Goal: Information Seeking & Learning: Understand process/instructions

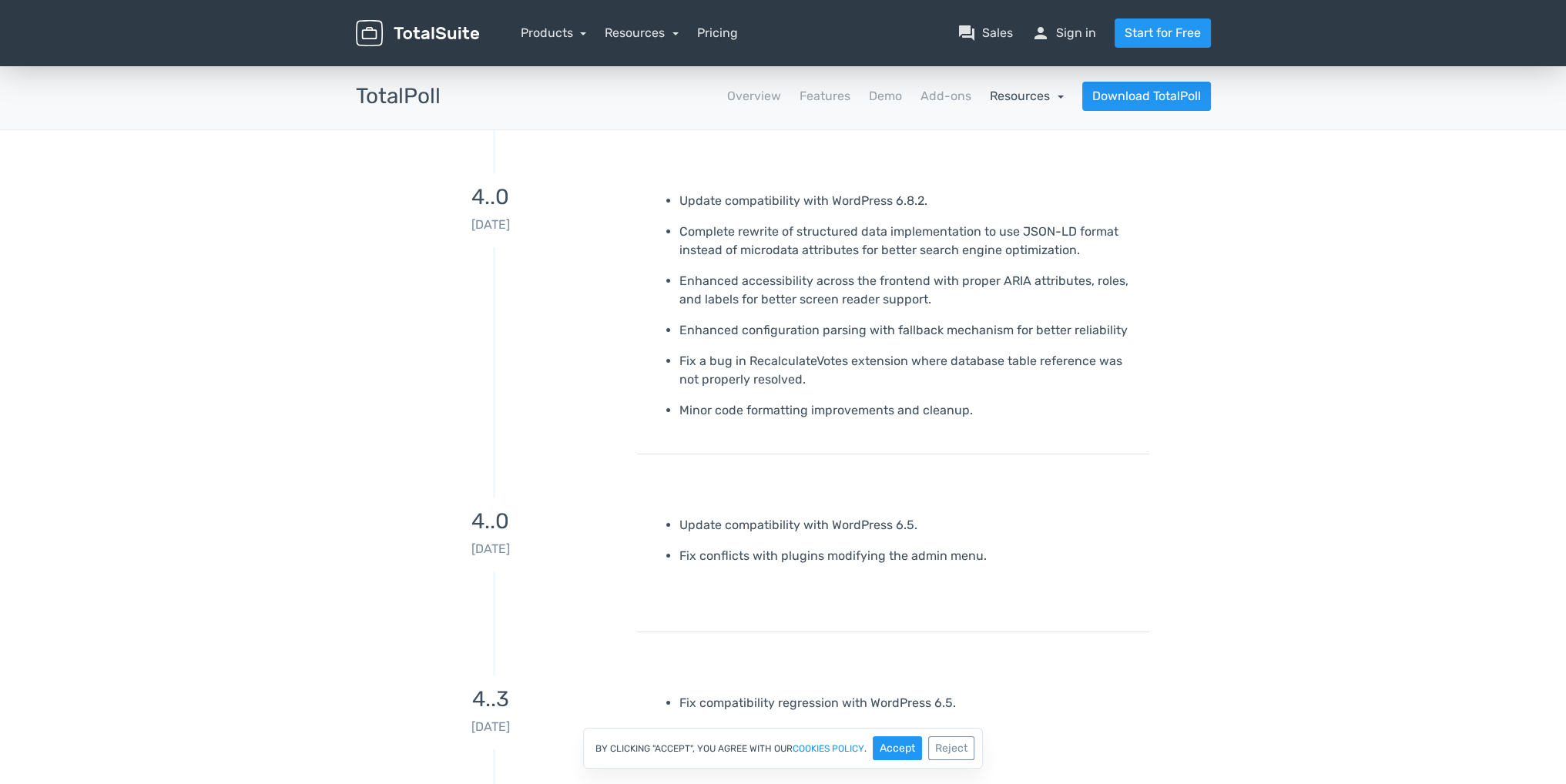
click at [1040, 97] on link "Resources" at bounding box center [1027, 96] width 74 height 15
click at [1003, 154] on link "school Documentation" at bounding box center [993, 137] width 145 height 44
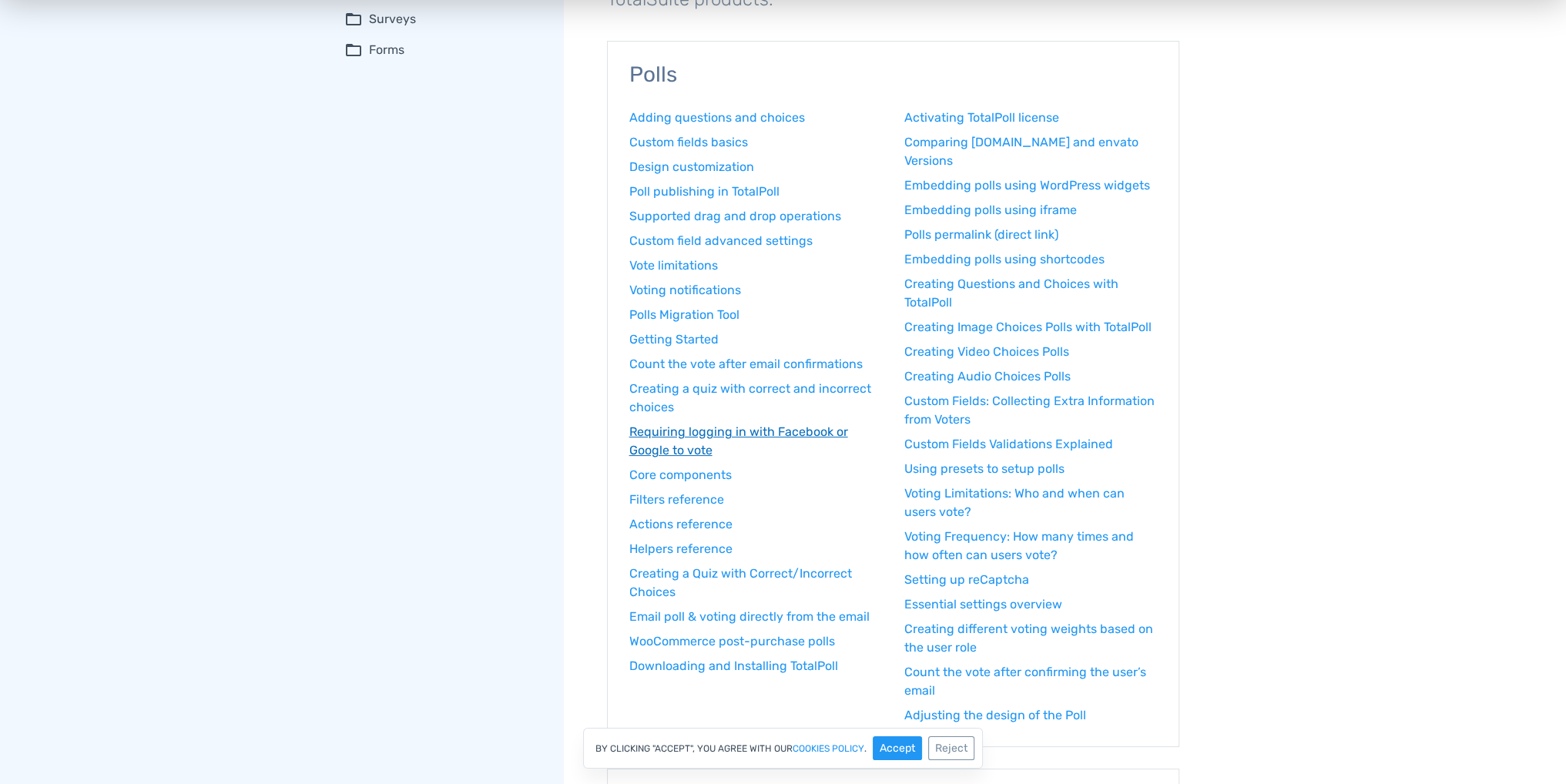
scroll to position [188, 0]
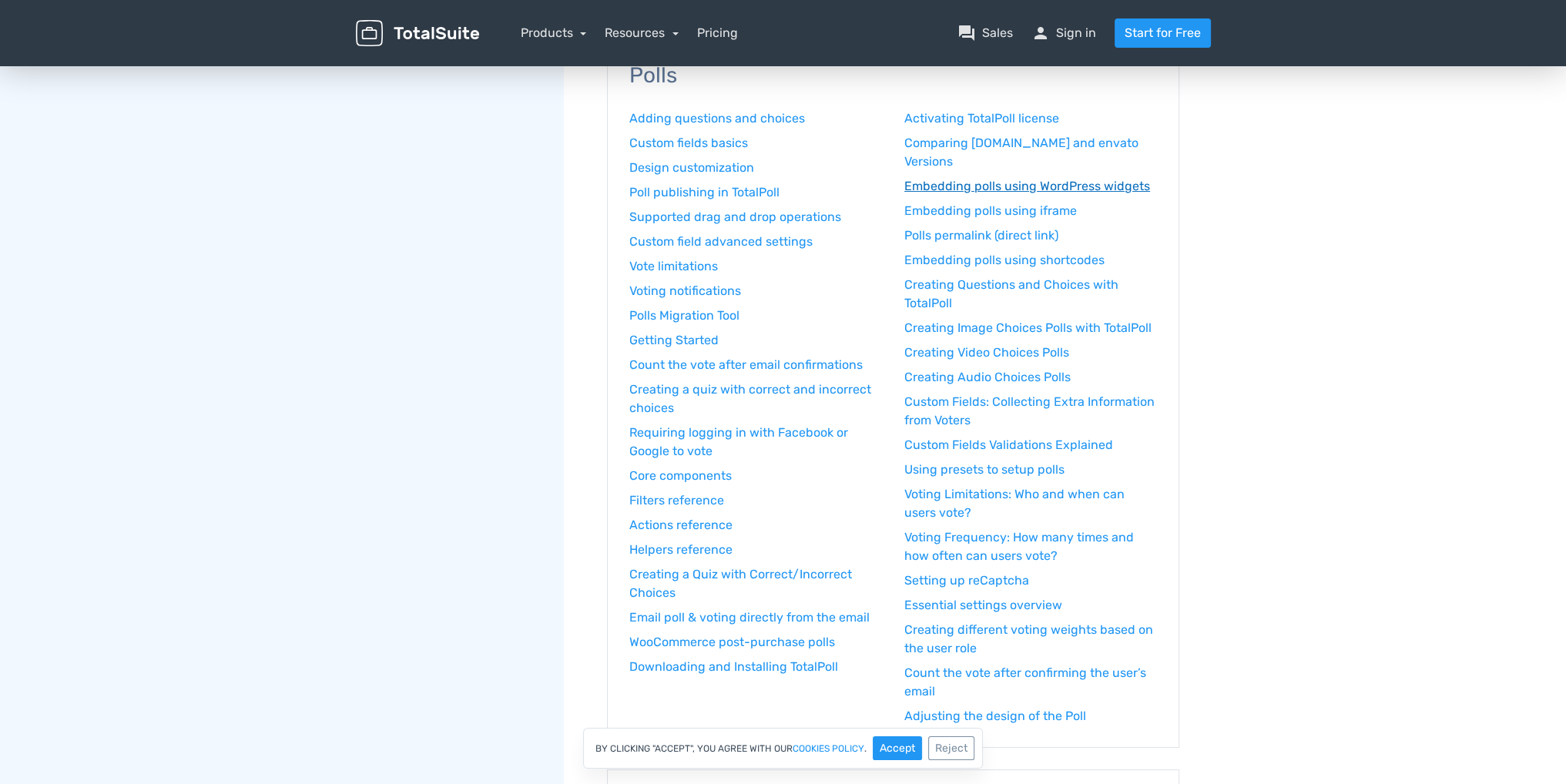
click at [1032, 191] on link "Embedding polls using WordPress widgets" at bounding box center [1031, 187] width 253 height 19
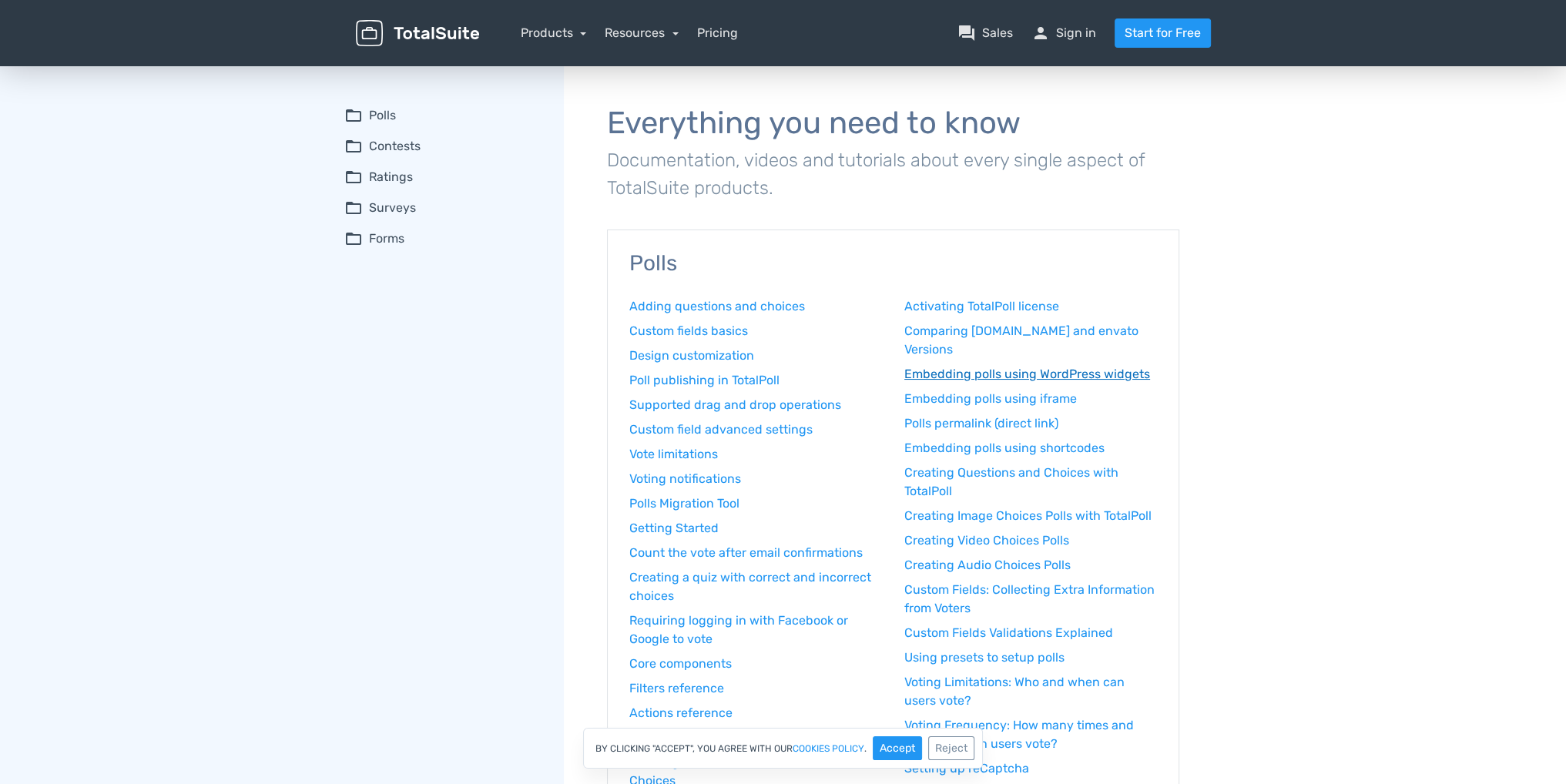
click at [1012, 375] on link "Embedding polls using WordPress widgets" at bounding box center [1031, 375] width 253 height 19
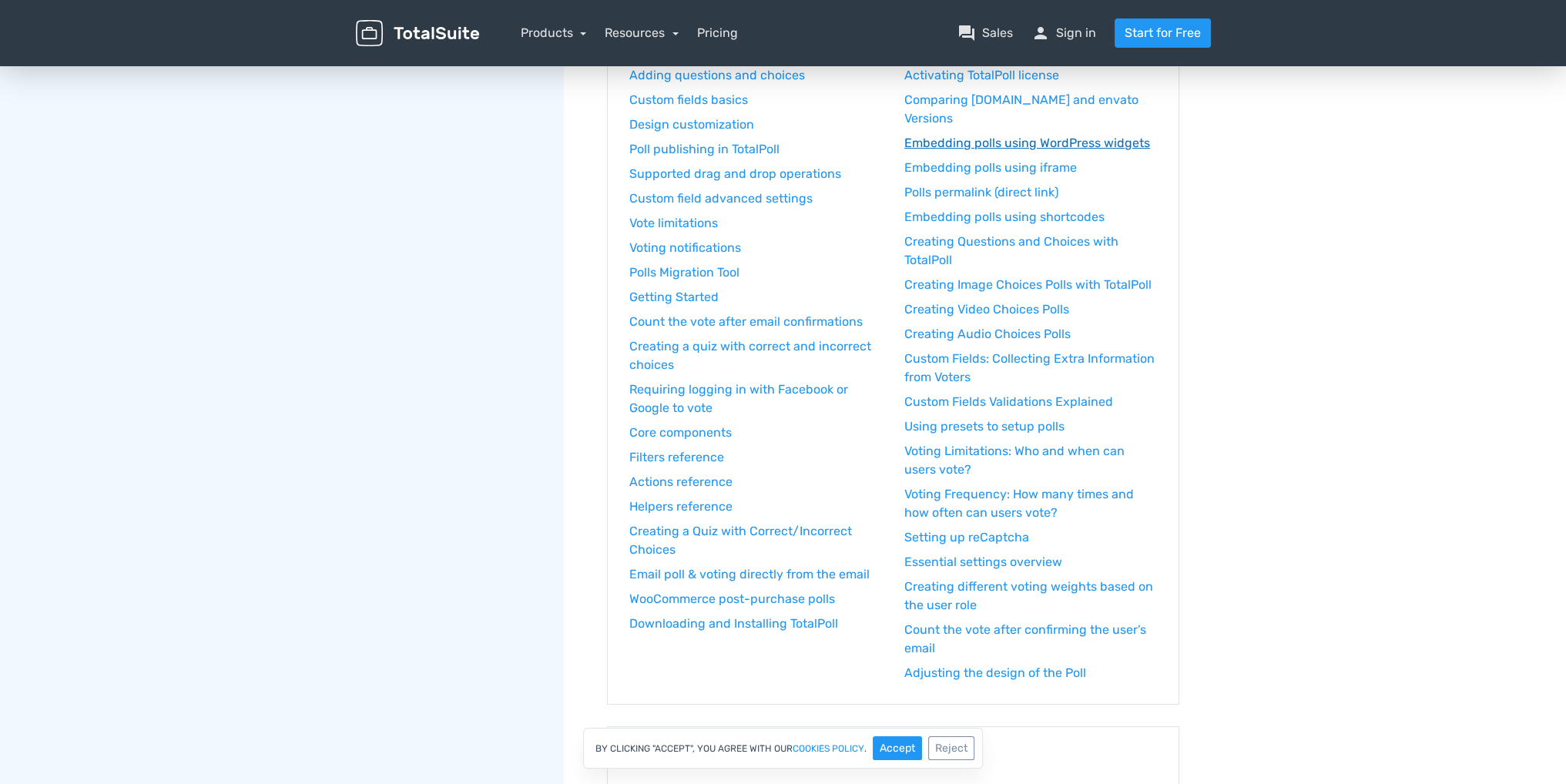
scroll to position [154, 0]
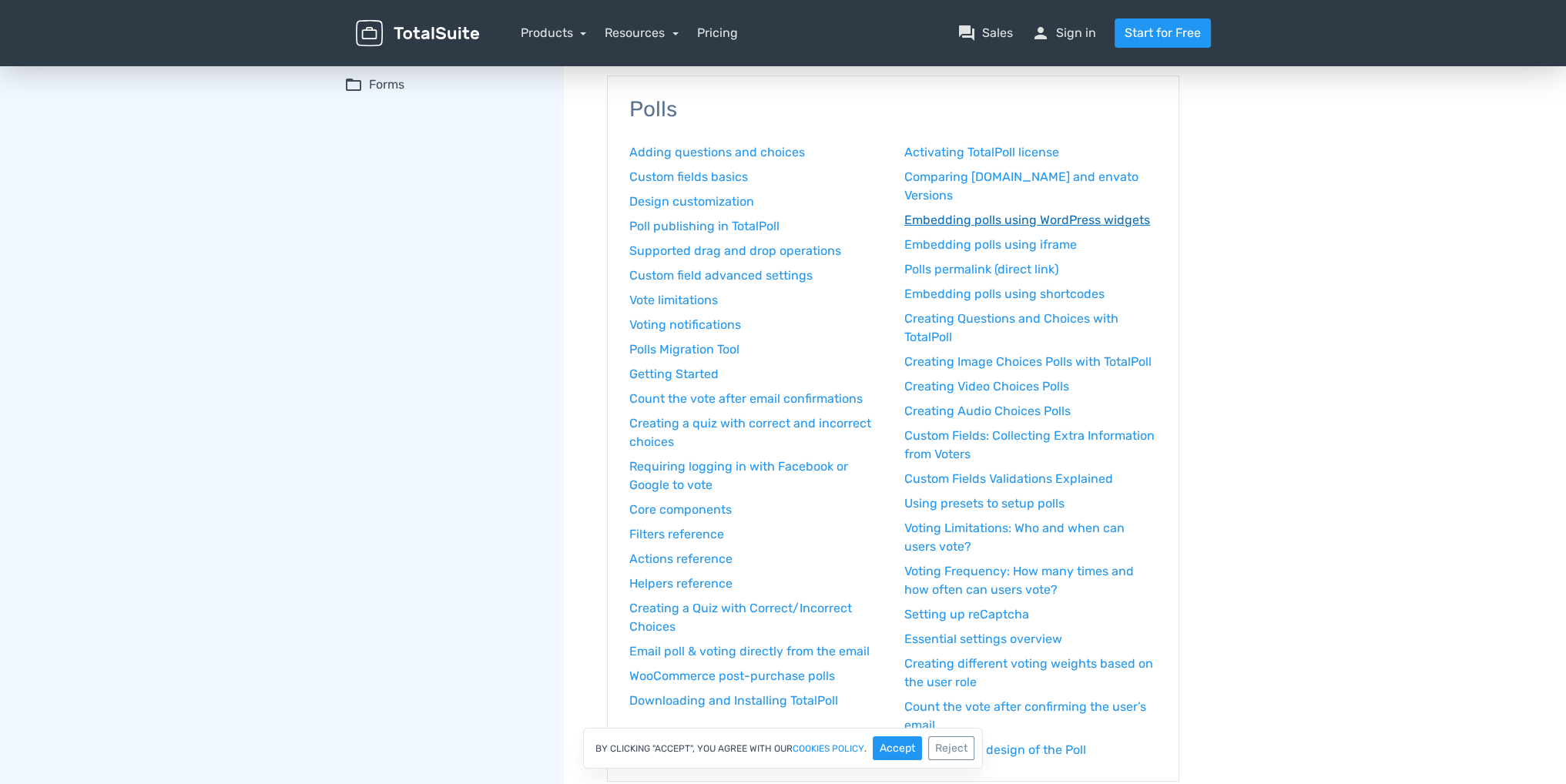
click at [1022, 213] on link "Embedding polls using WordPress widgets" at bounding box center [1031, 220] width 253 height 19
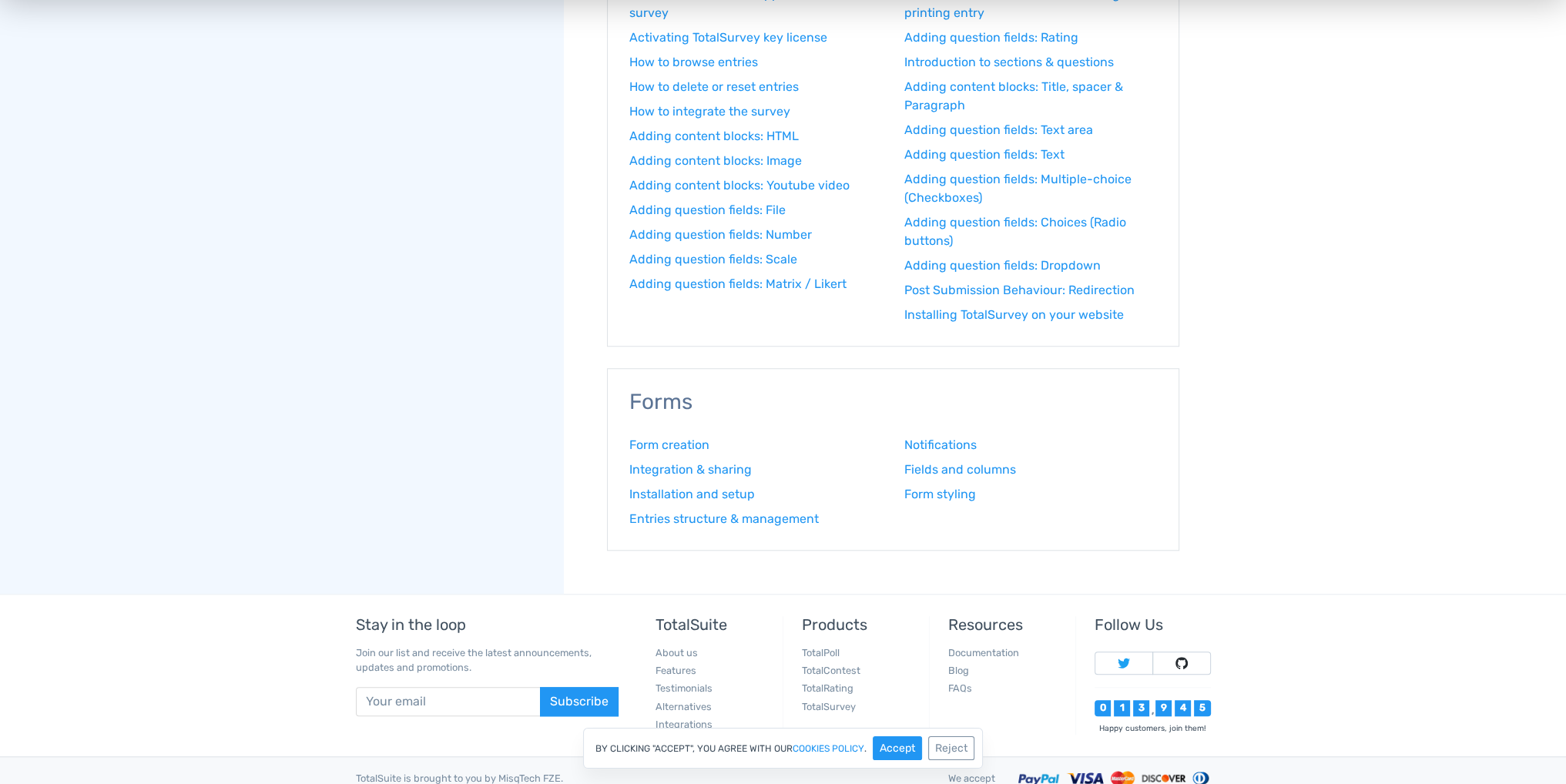
scroll to position [1728, 0]
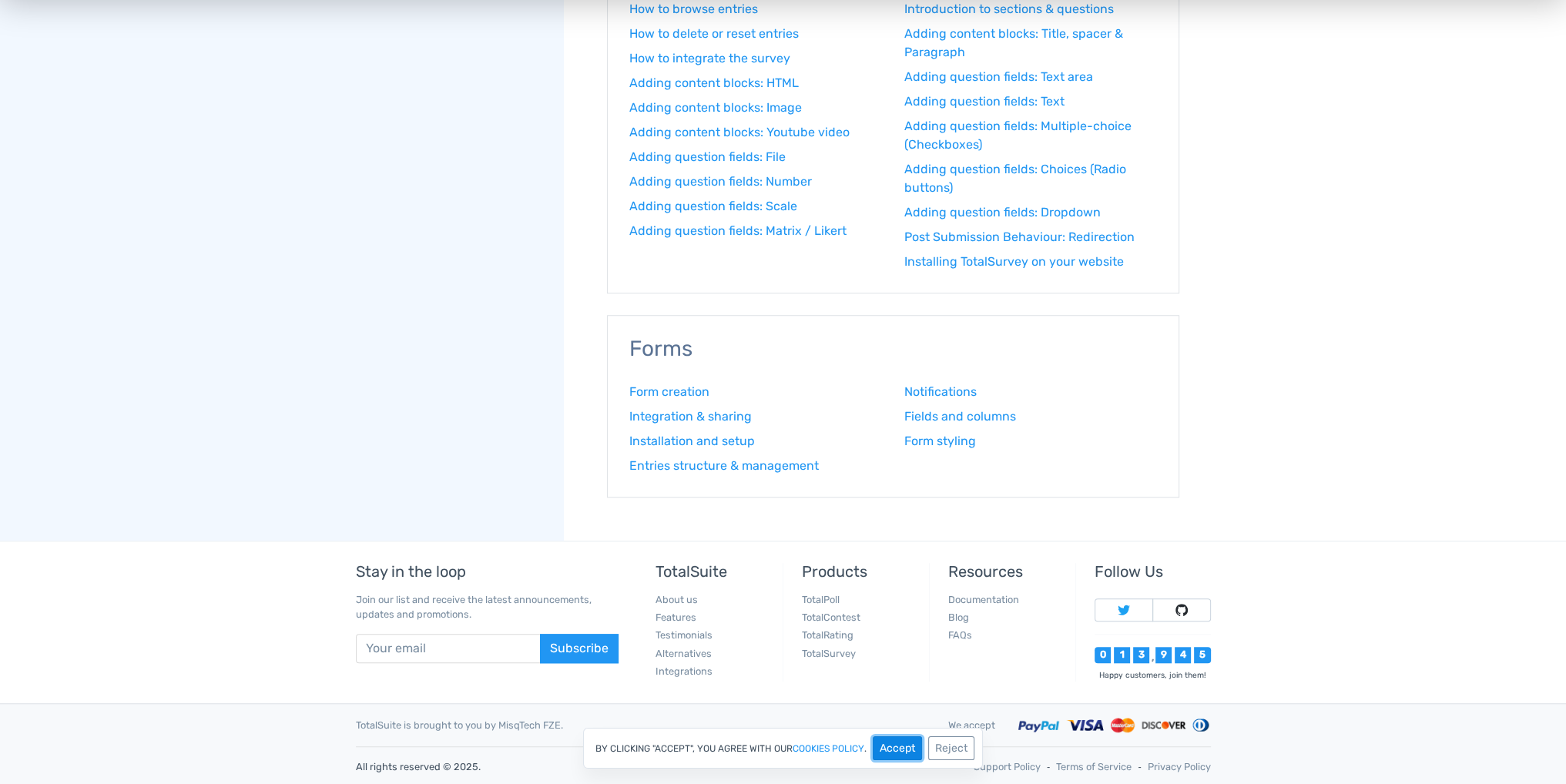
click at [897, 746] on button "Accept" at bounding box center [898, 748] width 49 height 24
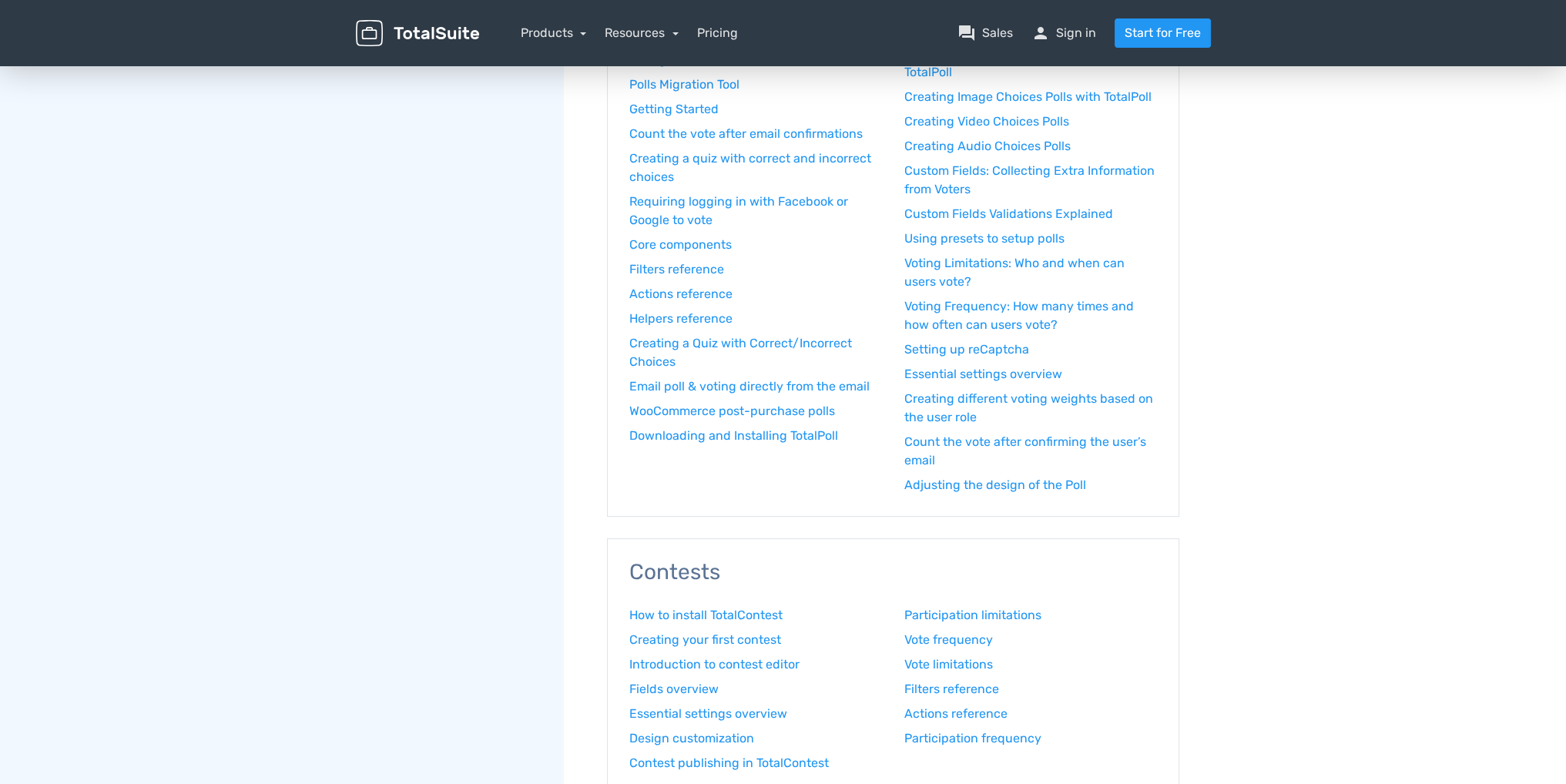
scroll to position [34, 0]
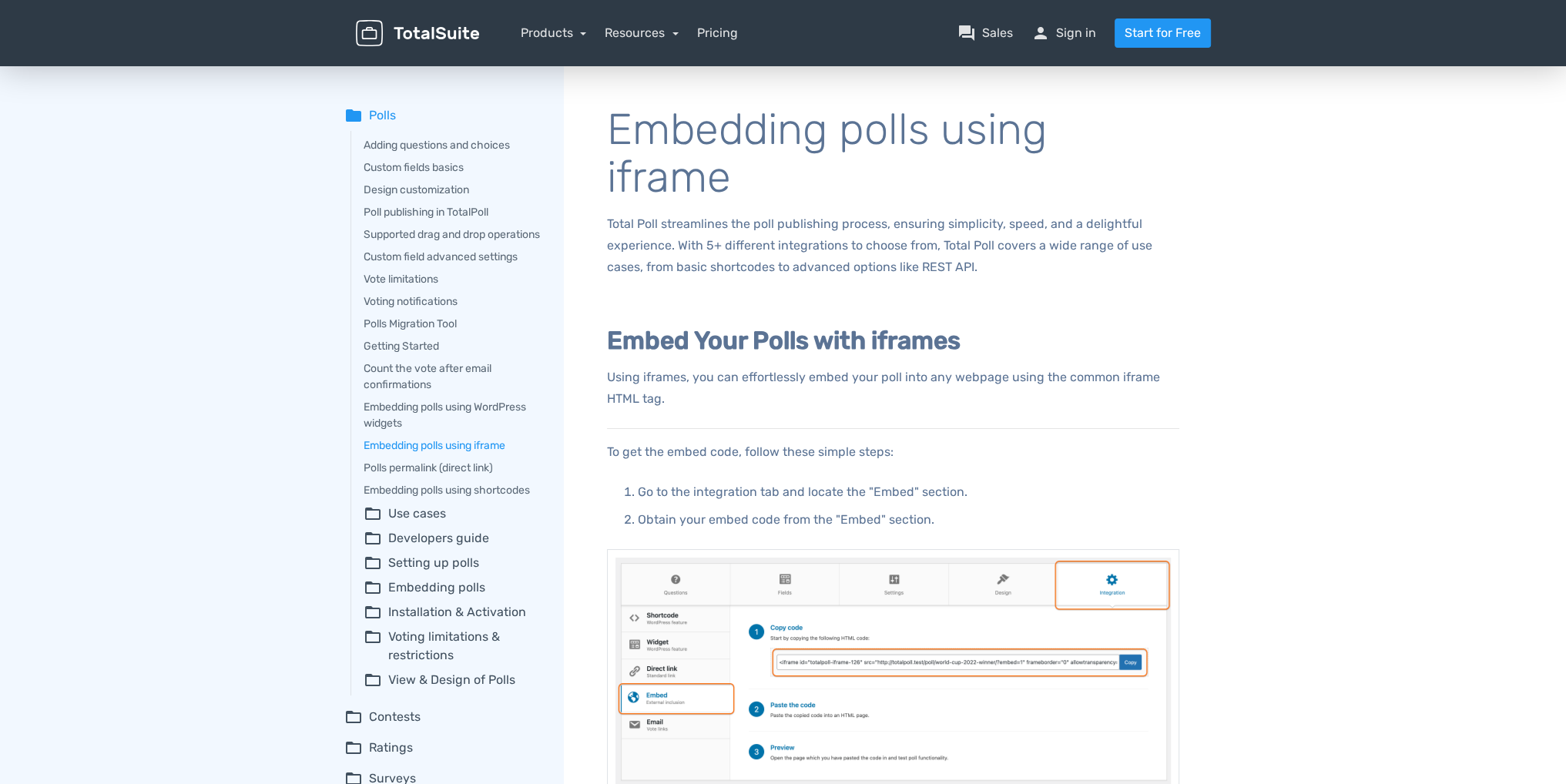
click at [405, 351] on div "Adding questions and choices Custom fields basics Design customization Poll pub…" at bounding box center [446, 413] width 192 height 565
click at [401, 354] on link "Getting Started" at bounding box center [452, 346] width 178 height 16
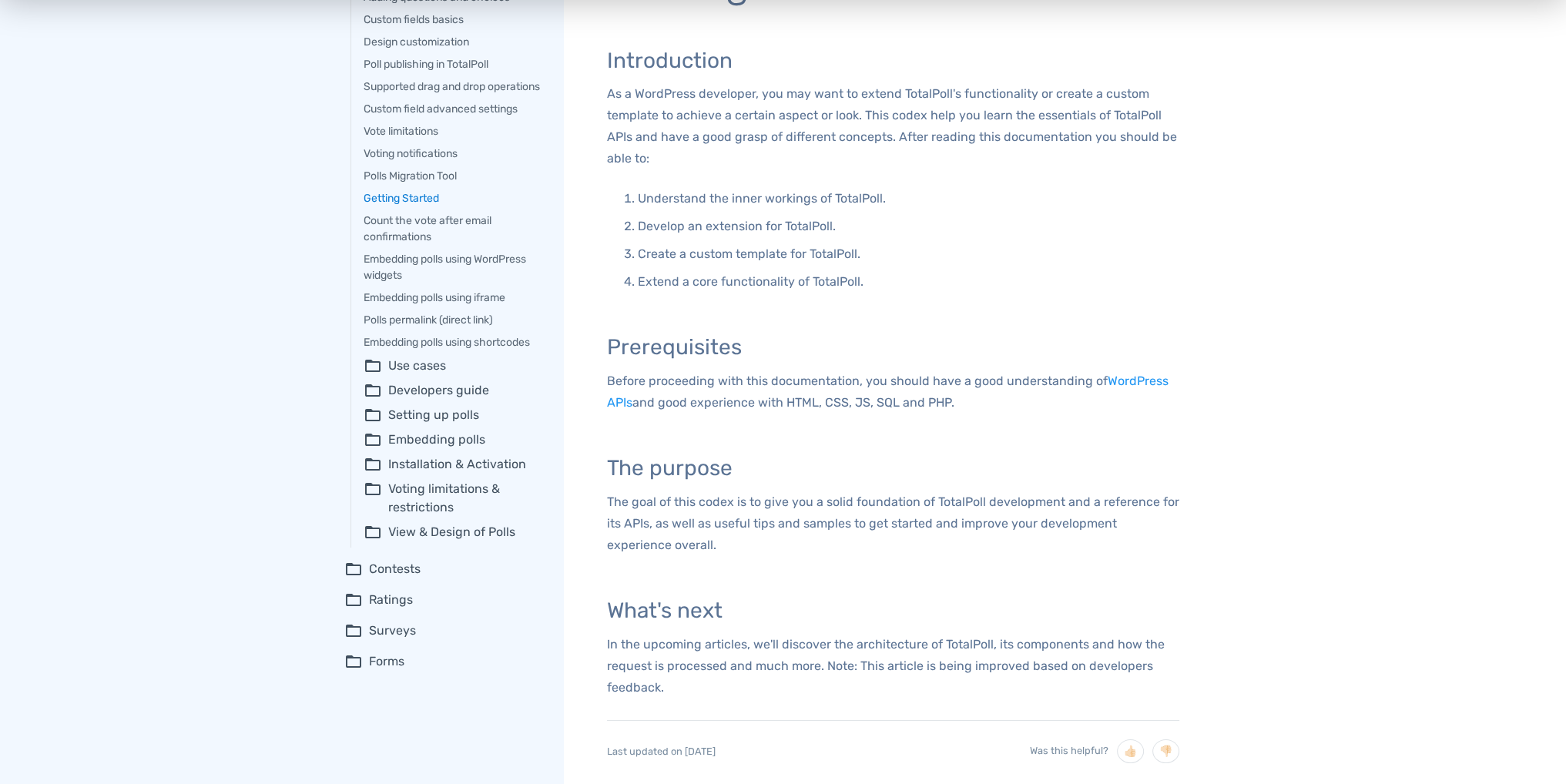
scroll to position [231, 0]
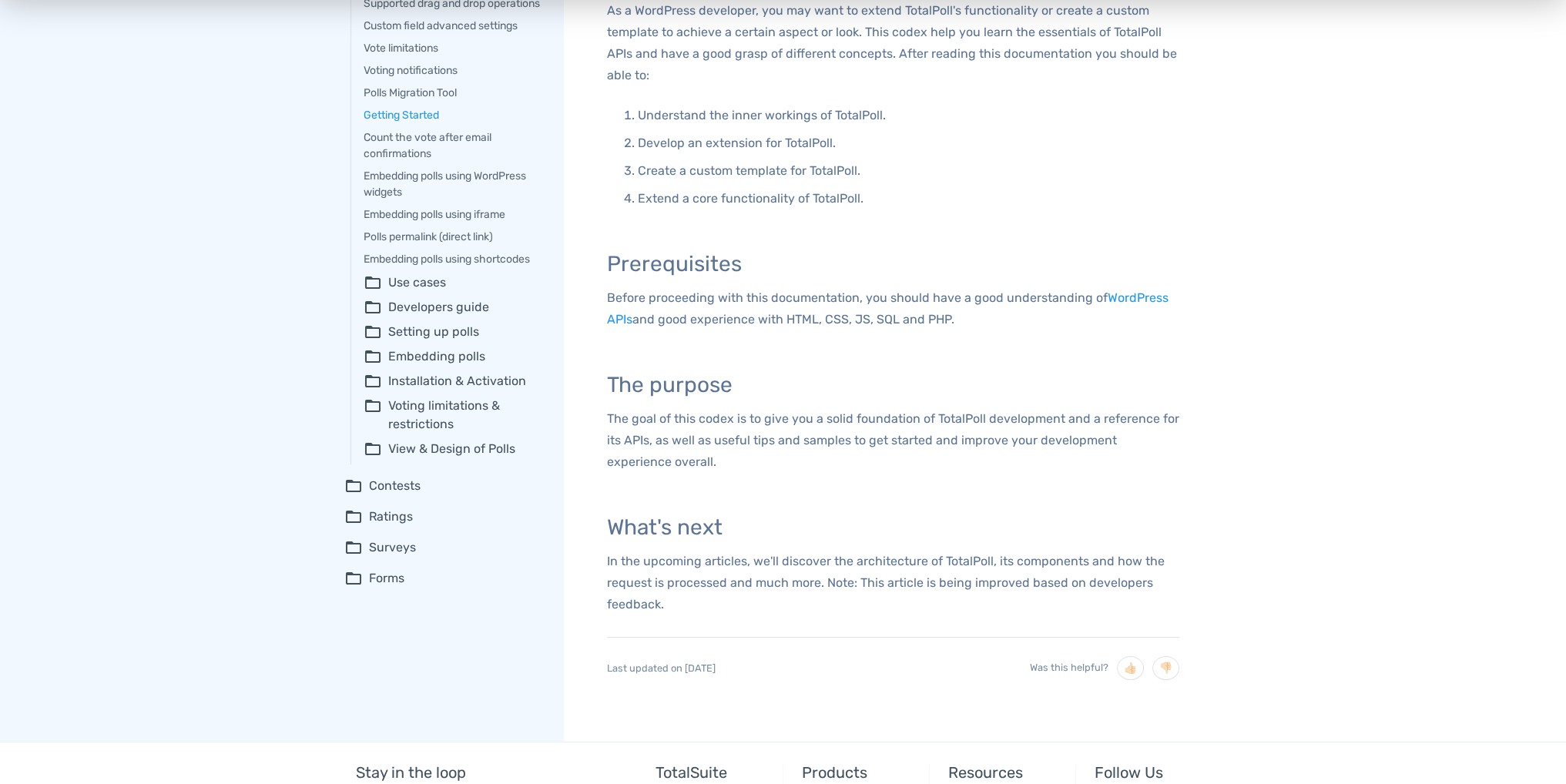
click at [415, 292] on summary "folder_open Use cases" at bounding box center [452, 282] width 178 height 19
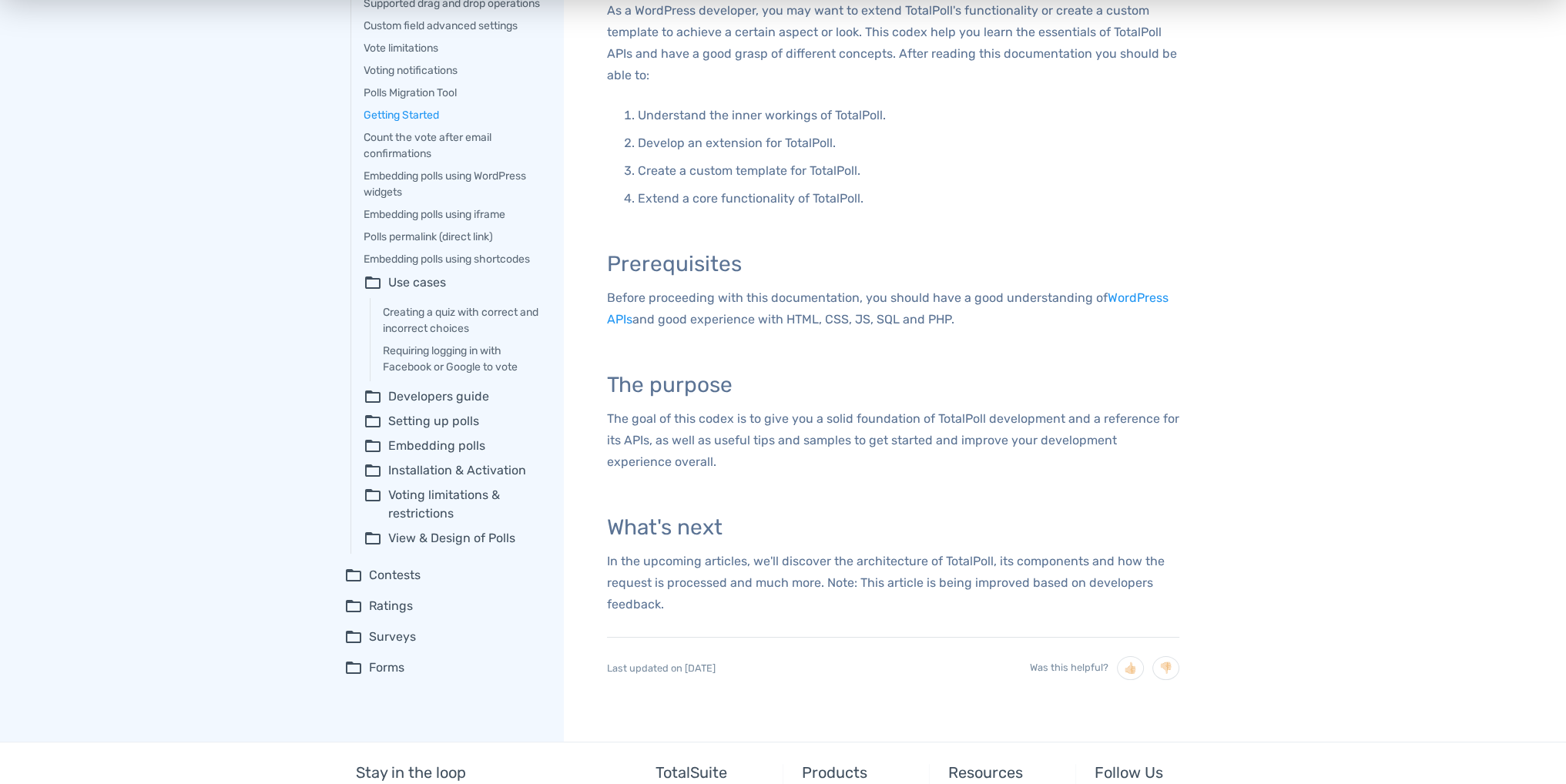
click at [451, 548] on summary "folder_open View & Design of Polls" at bounding box center [452, 538] width 178 height 19
click at [437, 513] on summary "folder_open Voting limitations & restrictions" at bounding box center [452, 503] width 178 height 37
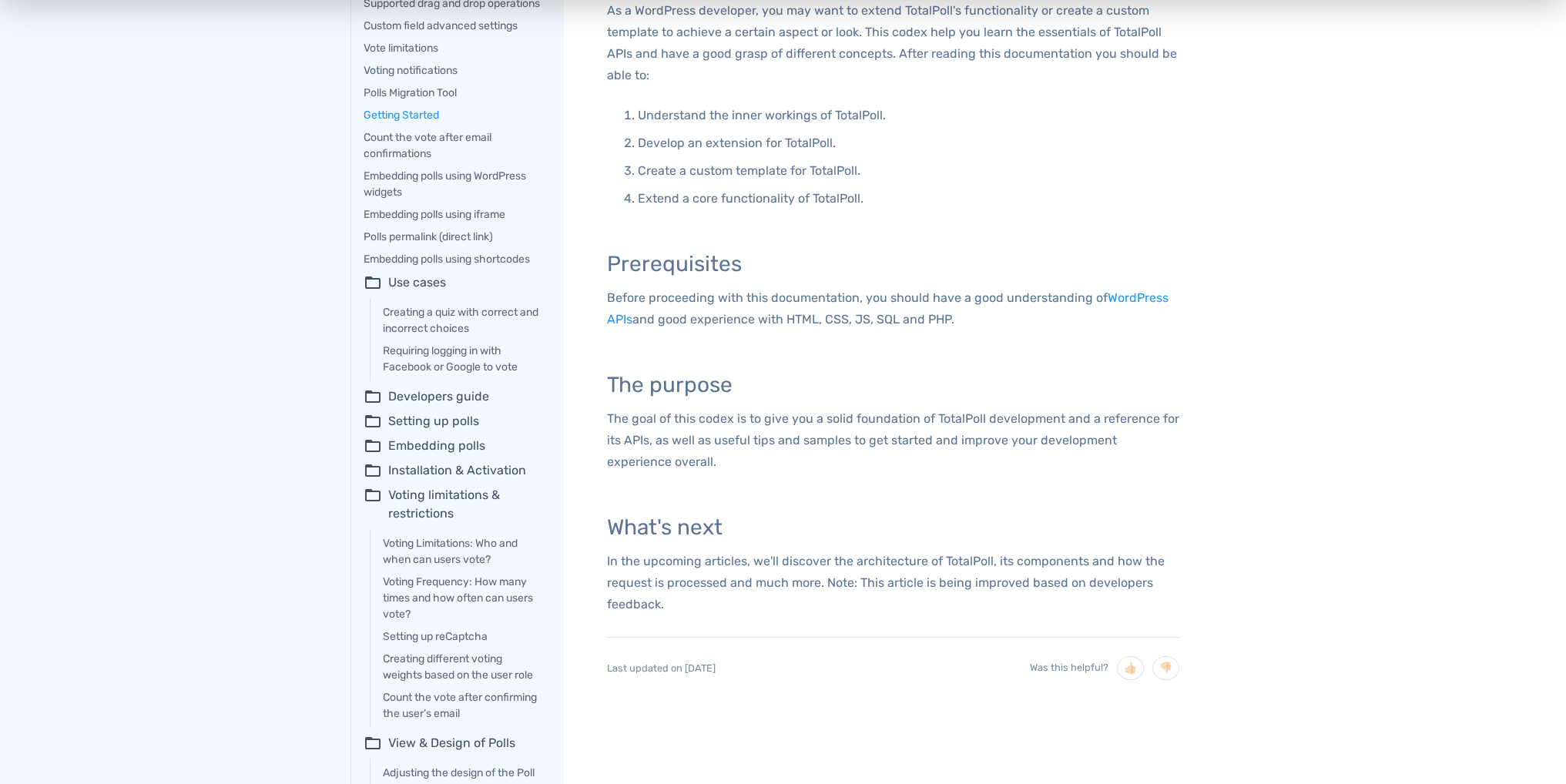
click at [441, 479] on summary "folder_open Installation & Activation" at bounding box center [452, 471] width 178 height 19
click at [440, 455] on summary "folder_open Embedding polls" at bounding box center [452, 446] width 178 height 19
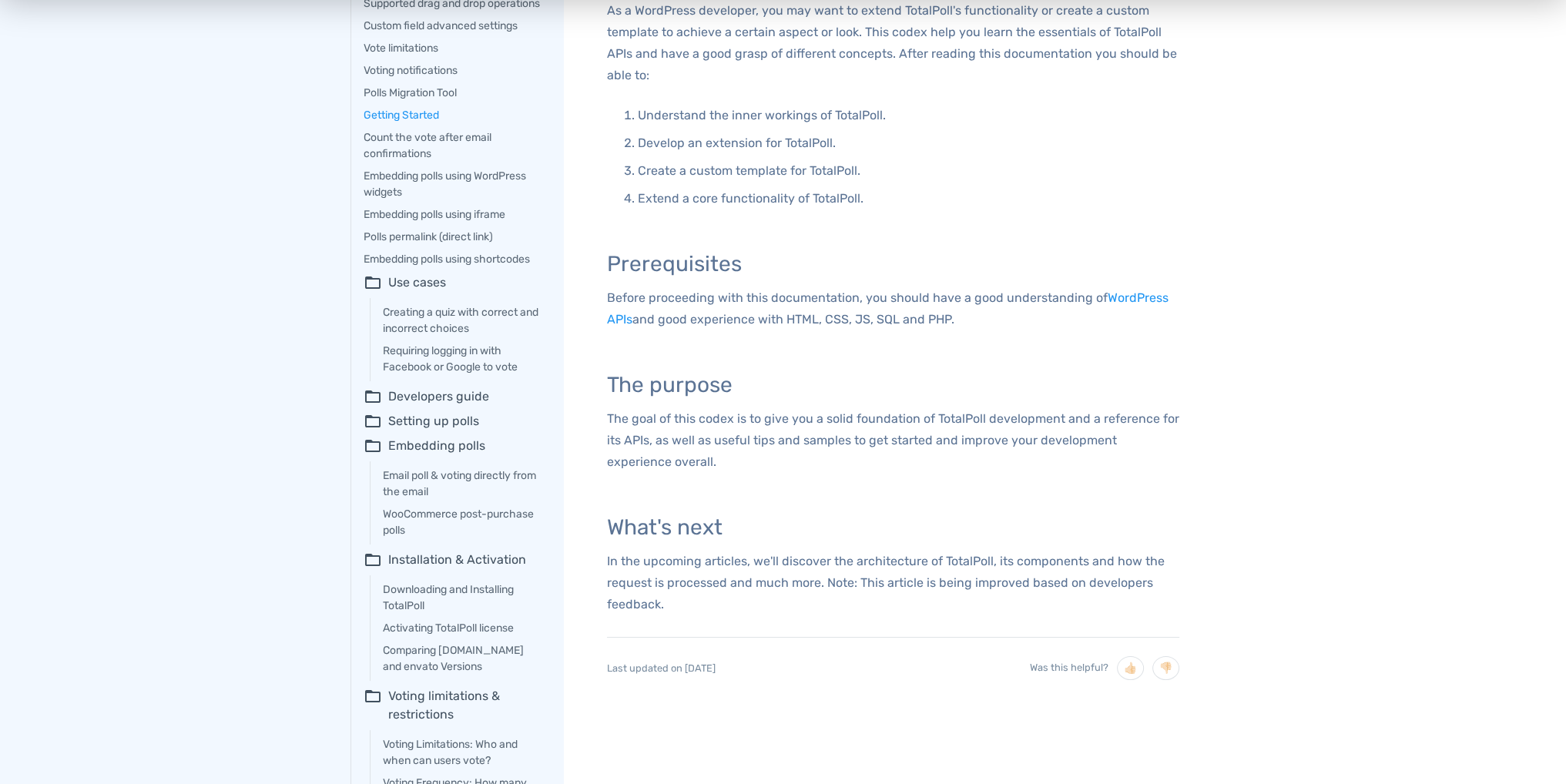
click at [439, 431] on summary "folder_open Setting up polls" at bounding box center [452, 421] width 178 height 19
click at [425, 406] on summary "folder_open Developers guide" at bounding box center [452, 397] width 178 height 19
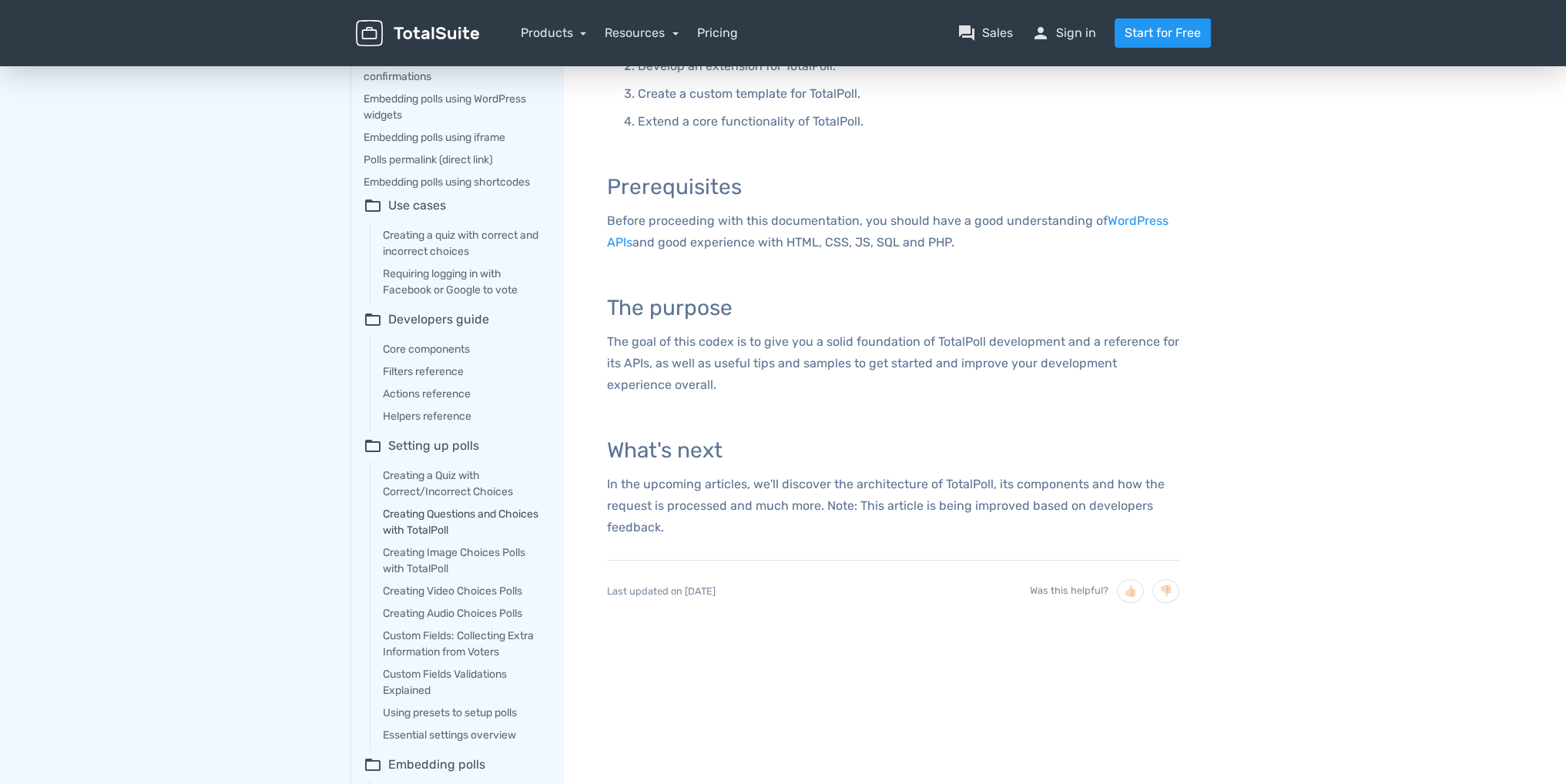
scroll to position [0, 0]
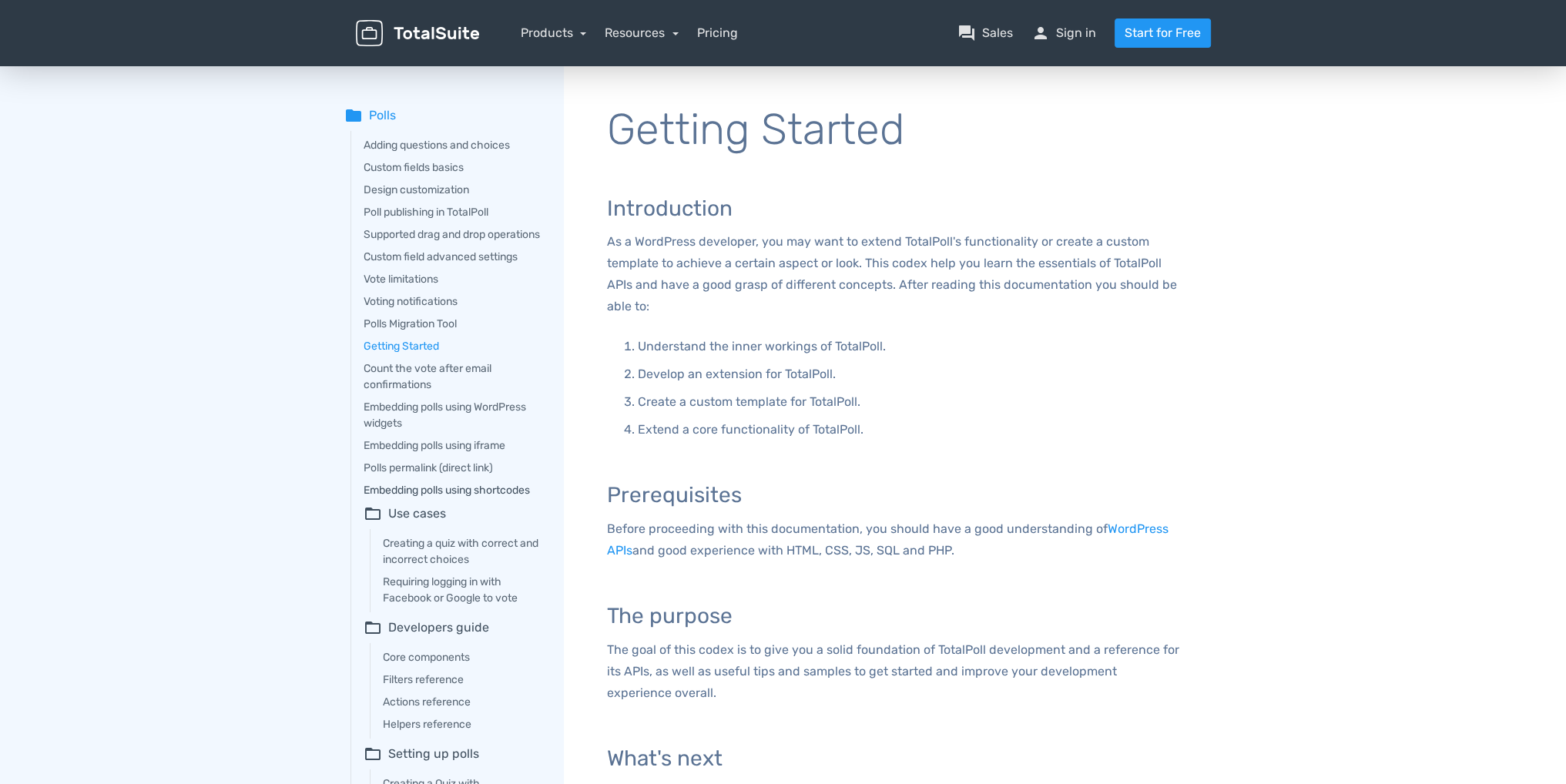
click at [523, 498] on link "Embedding polls using shortcodes" at bounding box center [452, 490] width 178 height 16
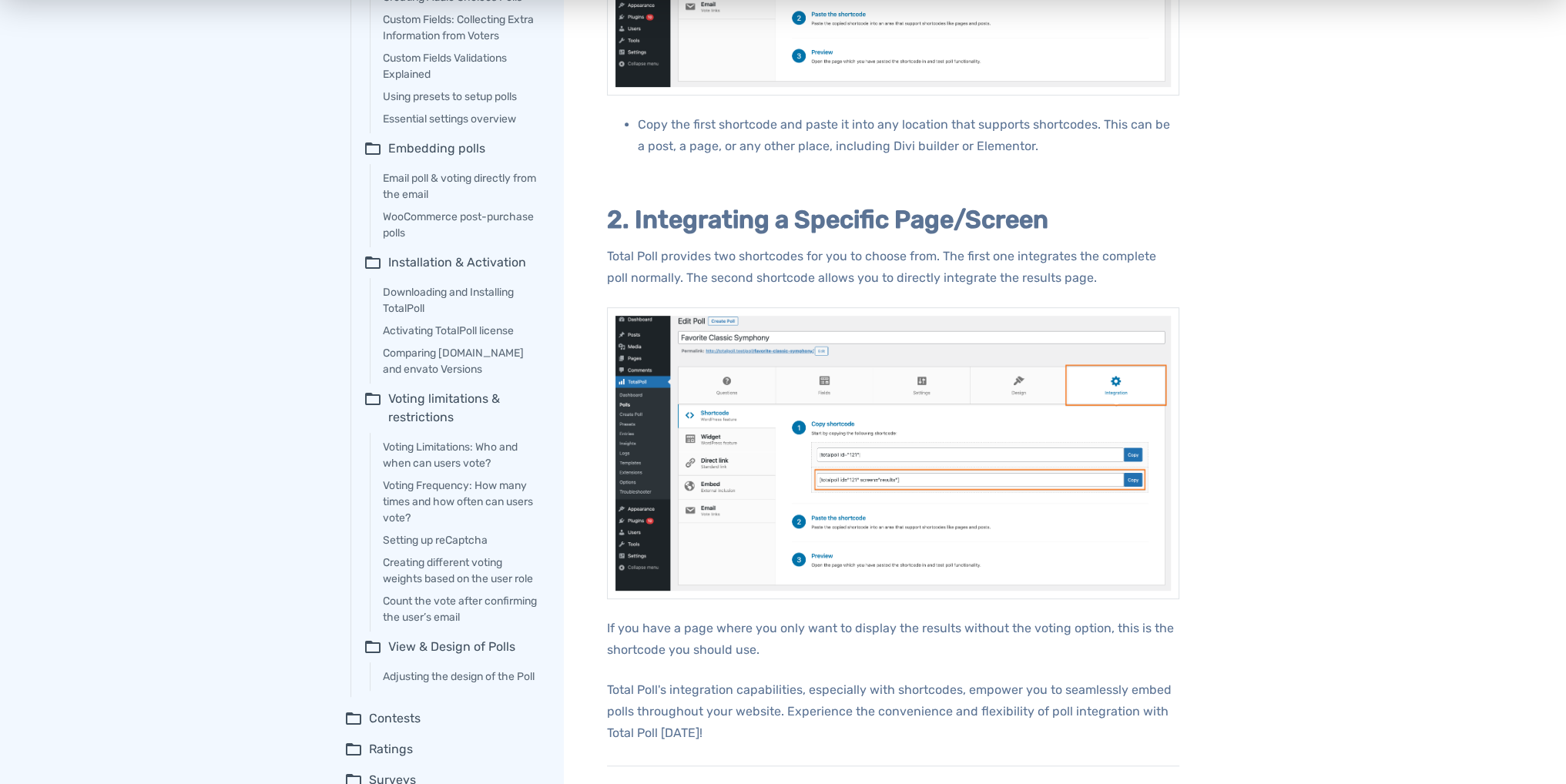
scroll to position [1232, 0]
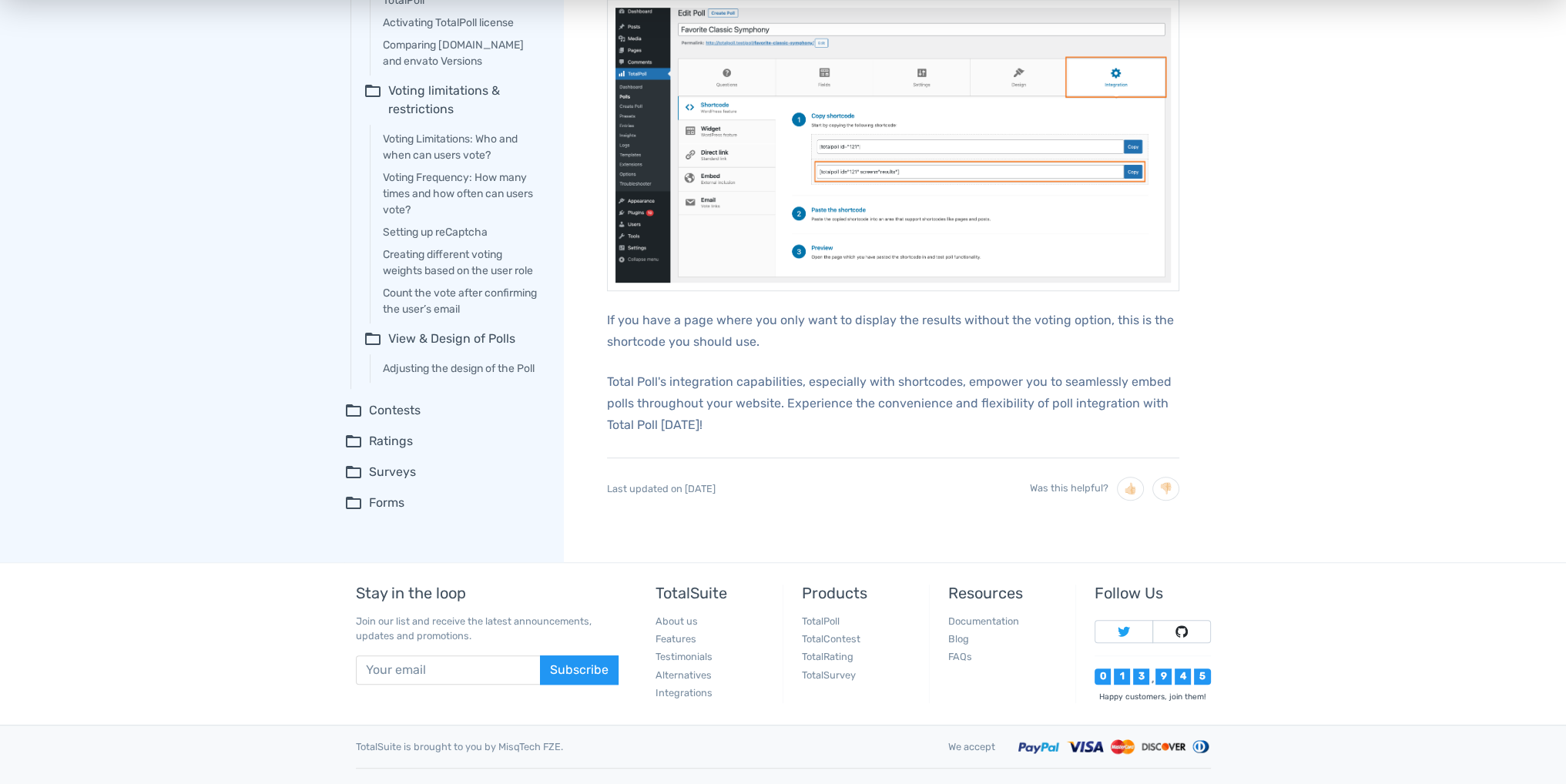
click at [373, 420] on summary "folder_open Contests" at bounding box center [443, 410] width 198 height 19
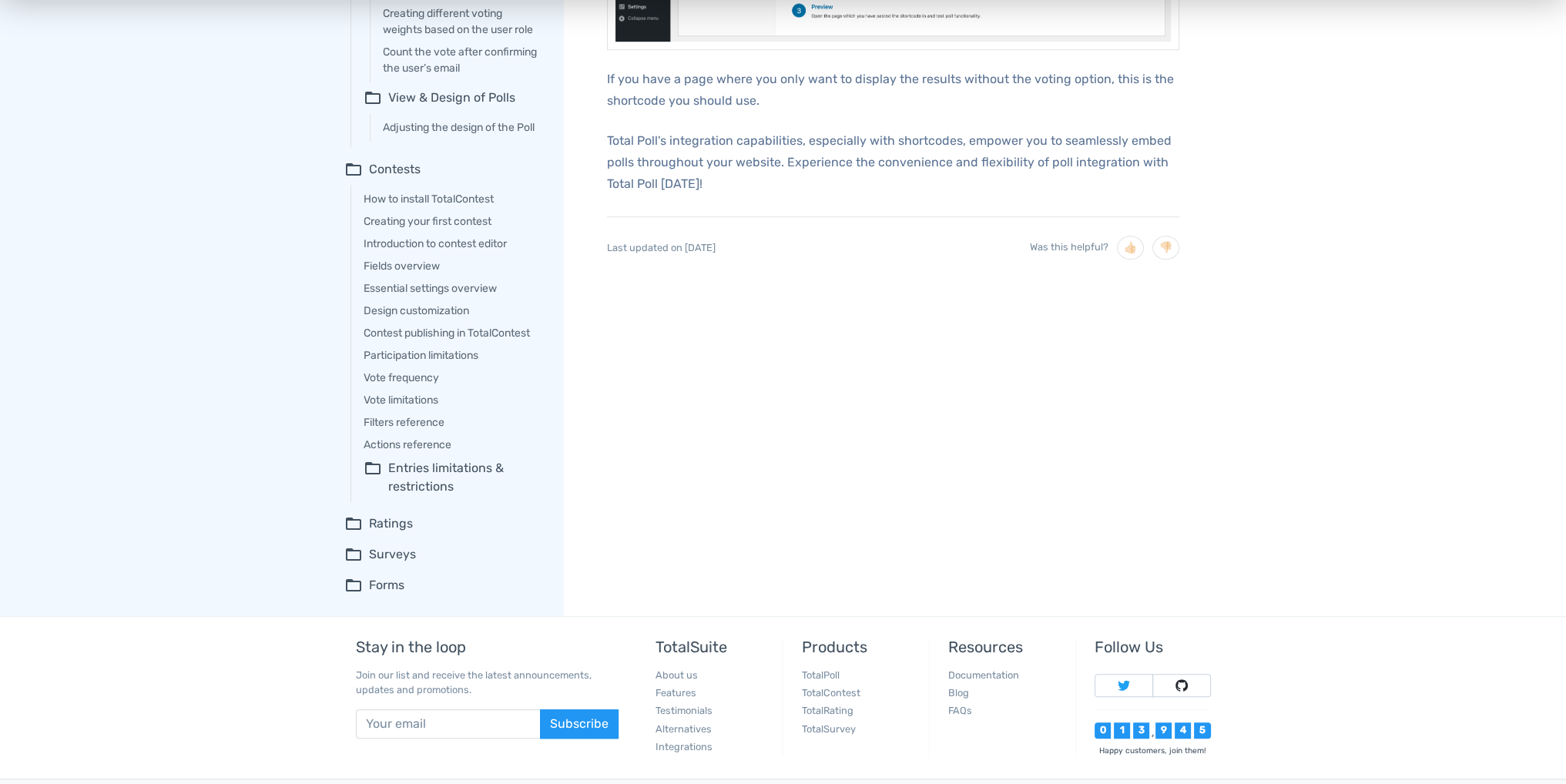
scroll to position [1567, 0]
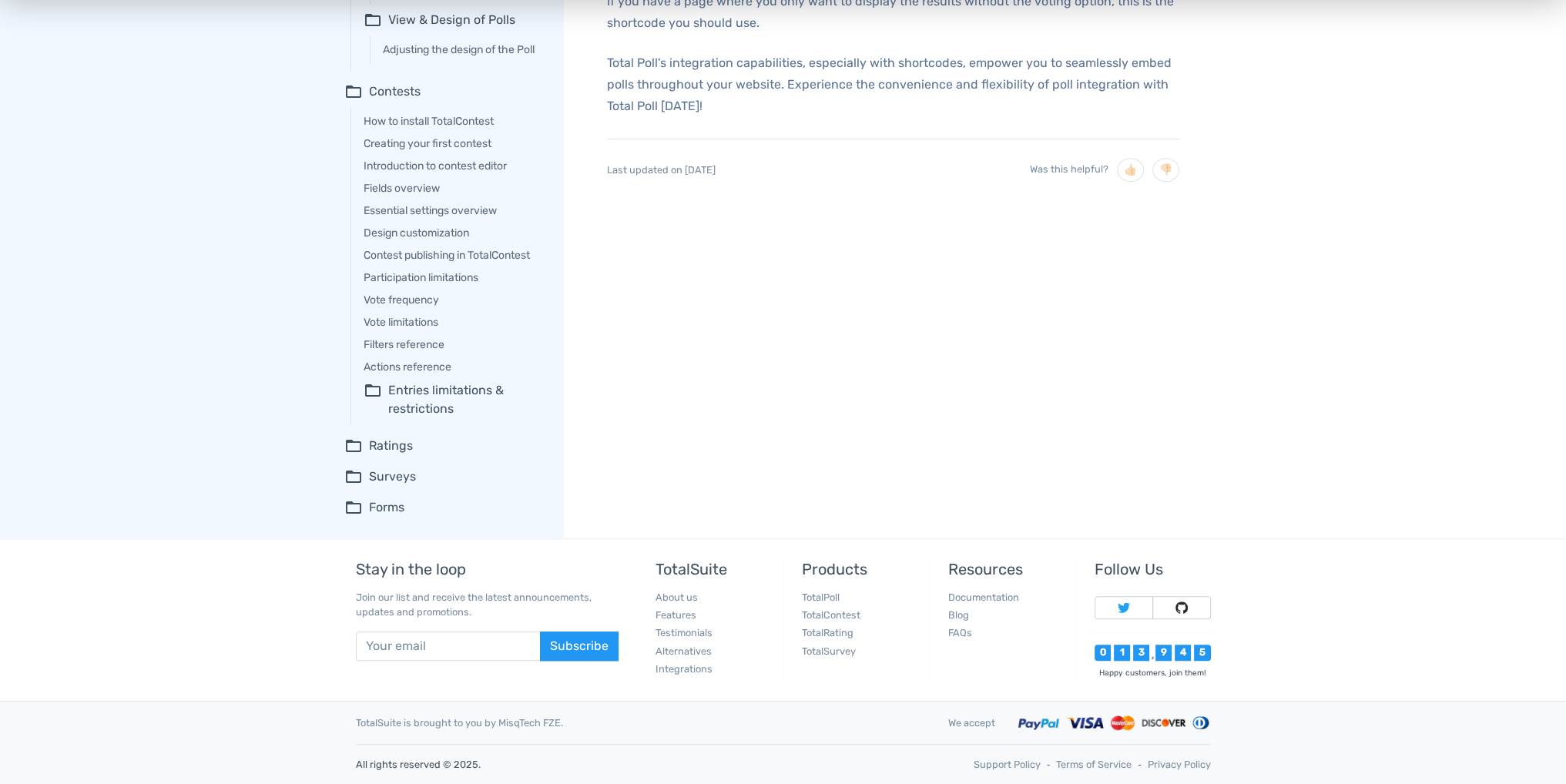
click at [385, 444] on summary "folder_open Ratings" at bounding box center [443, 446] width 198 height 19
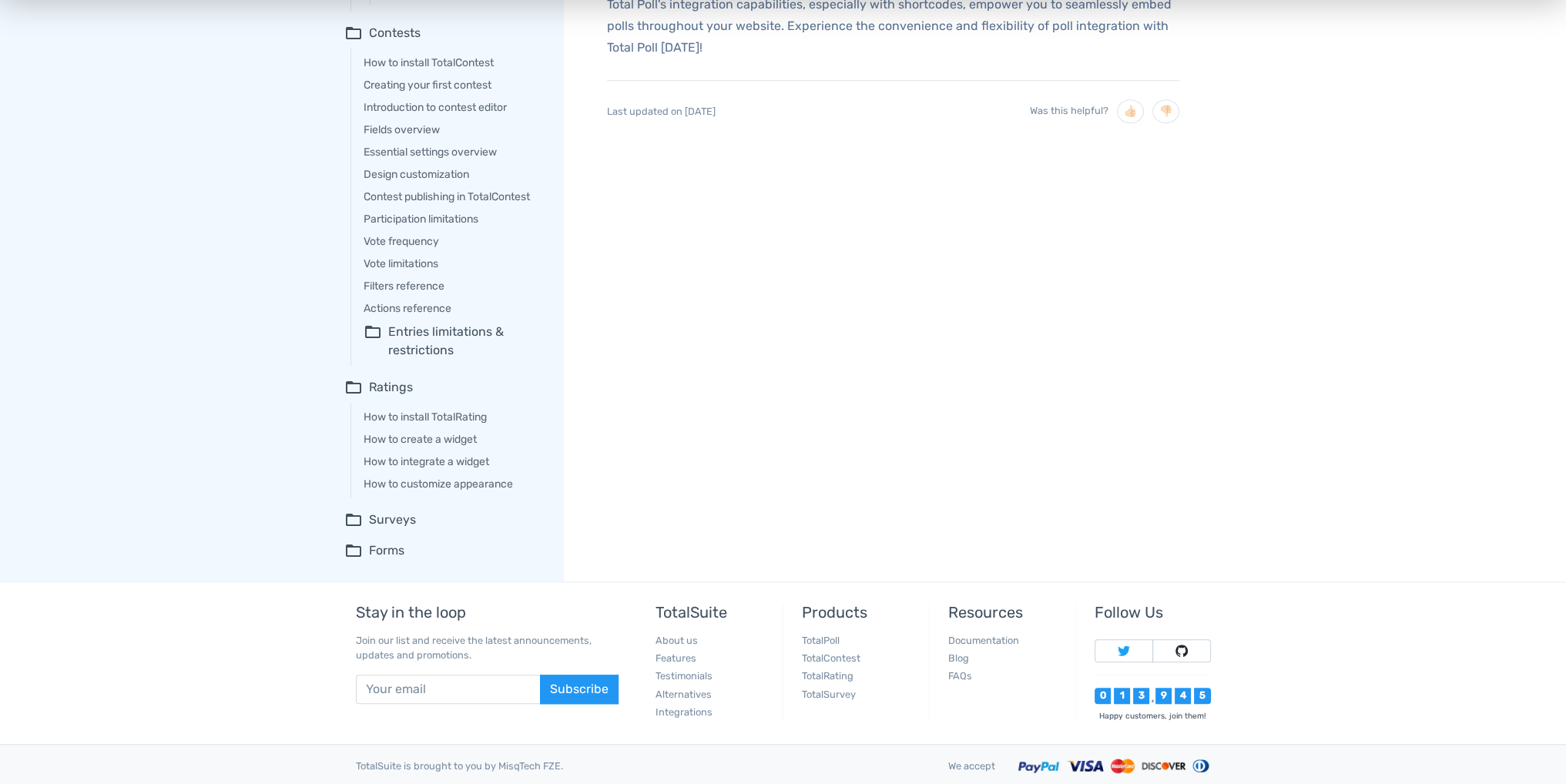
scroll to position [1644, 0]
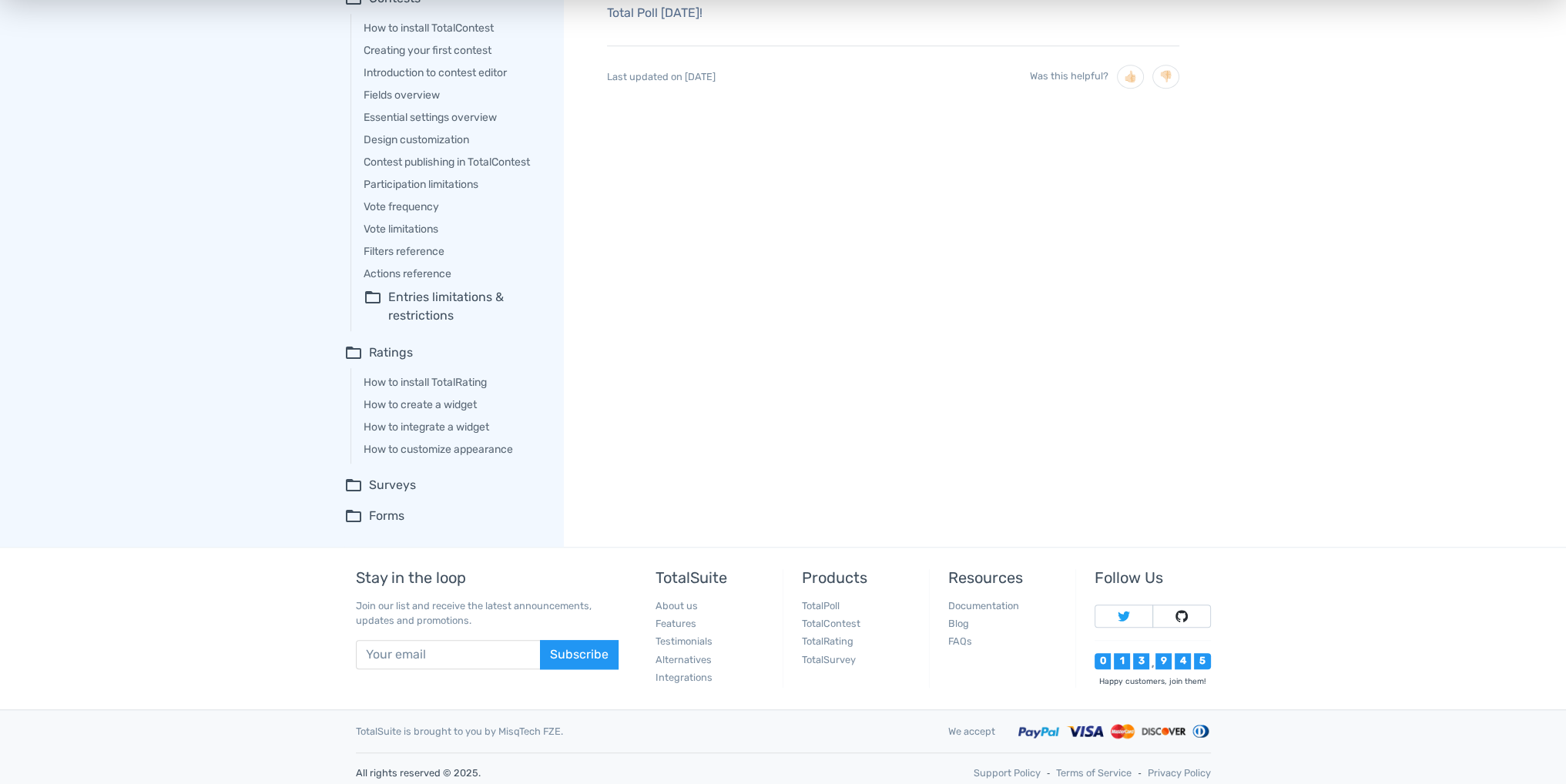
click at [383, 491] on summary "folder_open Surveys" at bounding box center [443, 485] width 198 height 19
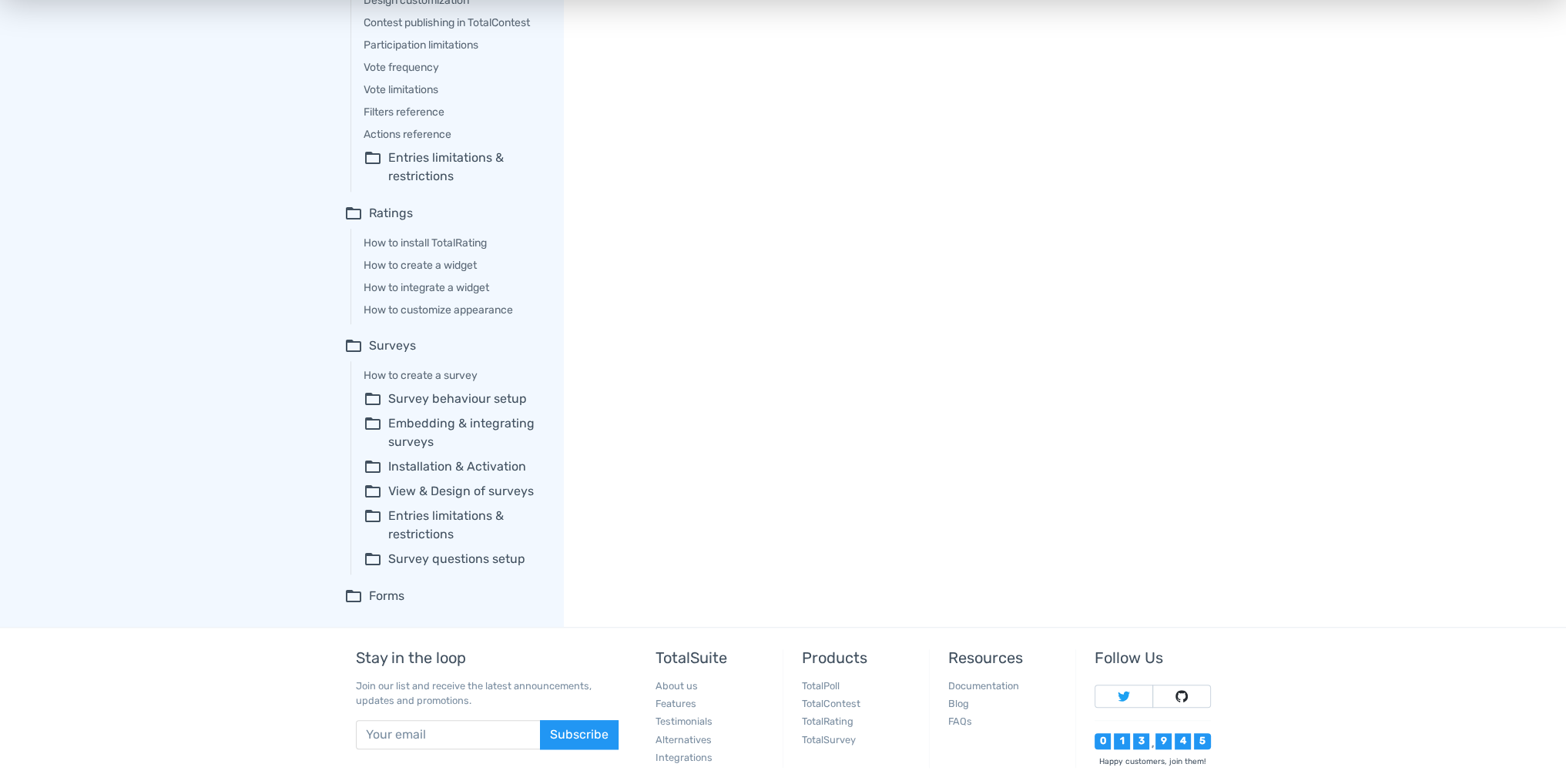
scroll to position [1875, 0]
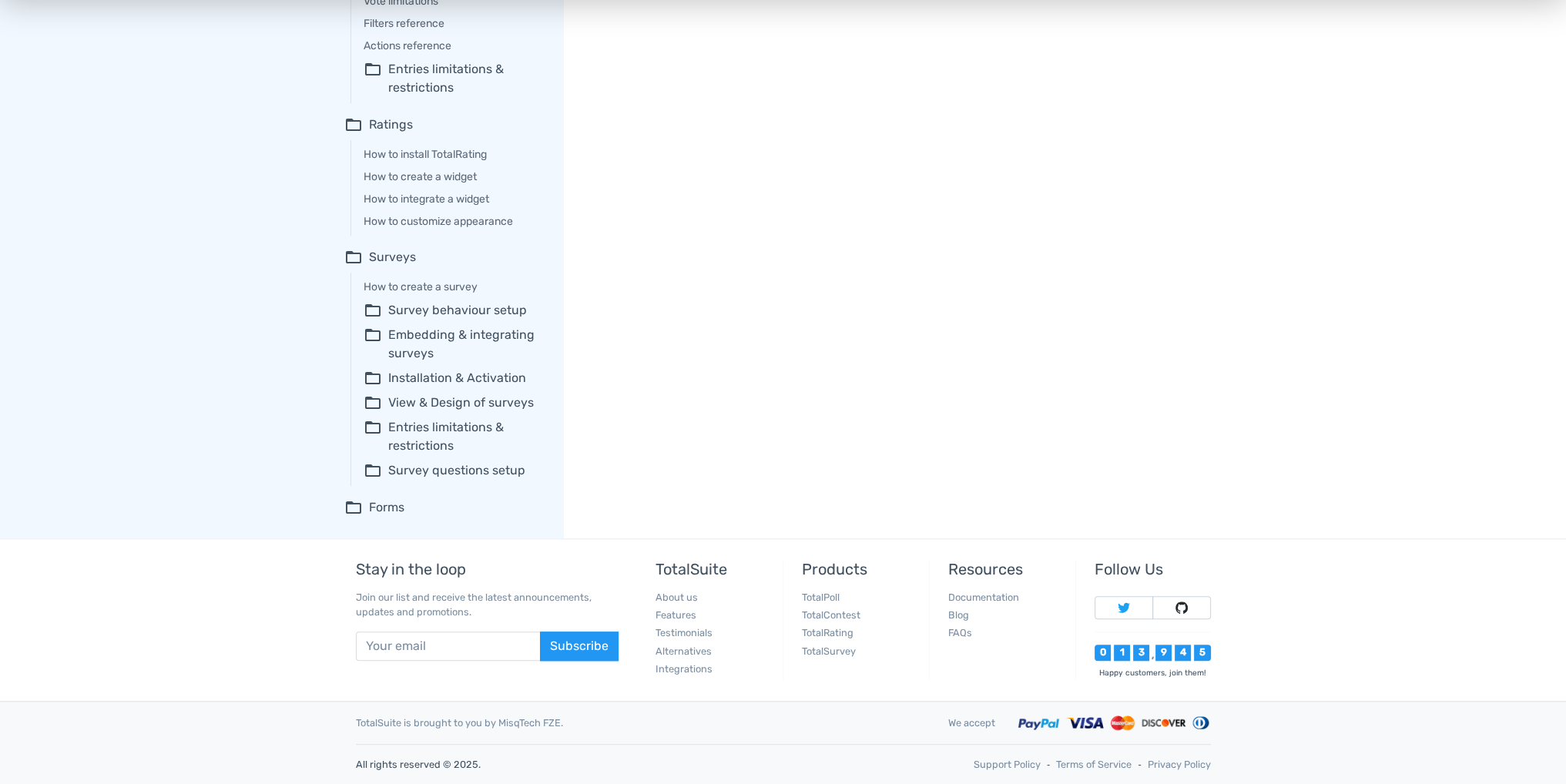
click at [367, 515] on summary "folder_open Forms" at bounding box center [443, 508] width 198 height 19
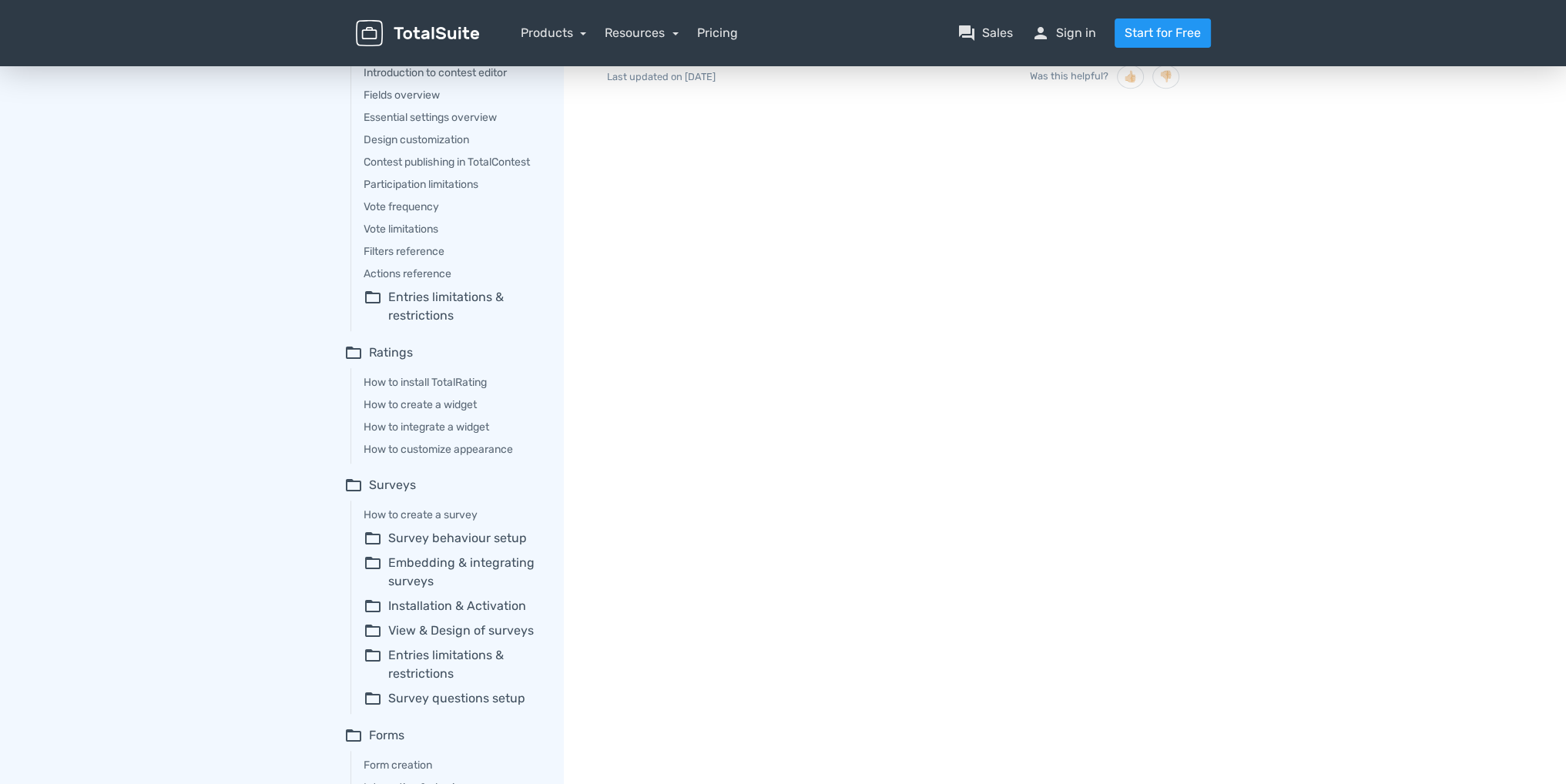
scroll to position [1413, 0]
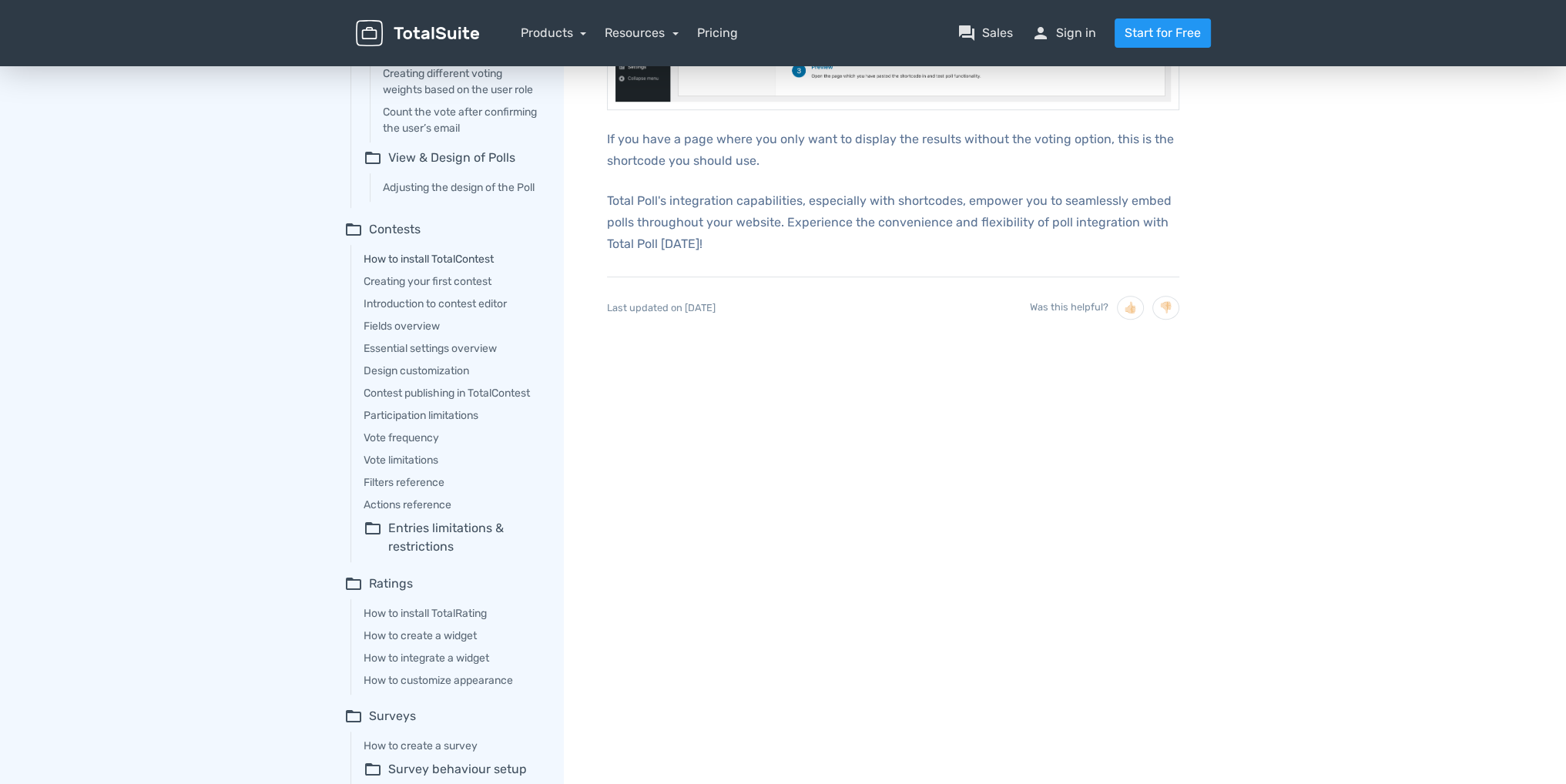
click at [463, 267] on link "How to install TotalContest" at bounding box center [452, 258] width 178 height 16
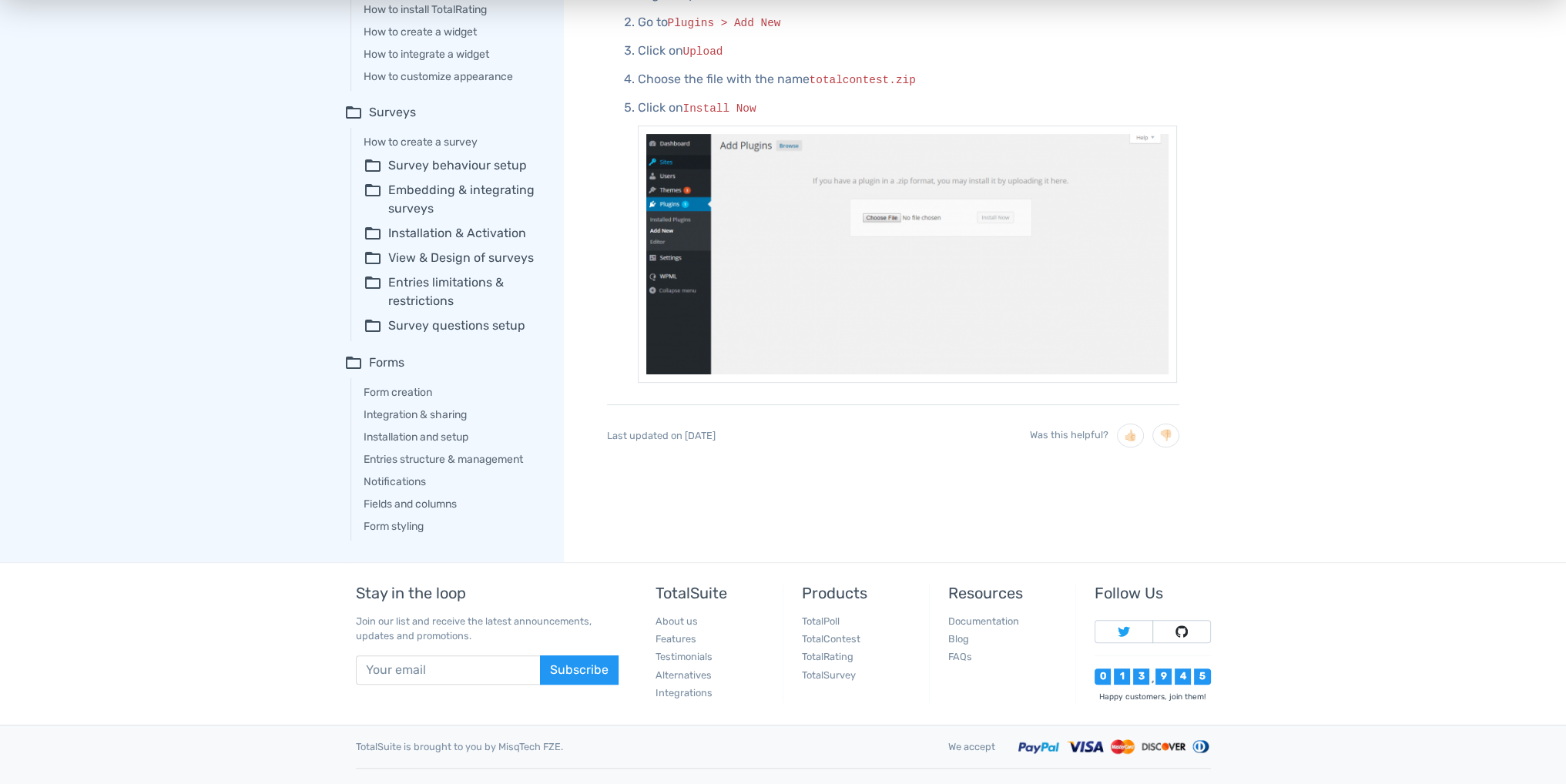
scroll to position [544, 0]
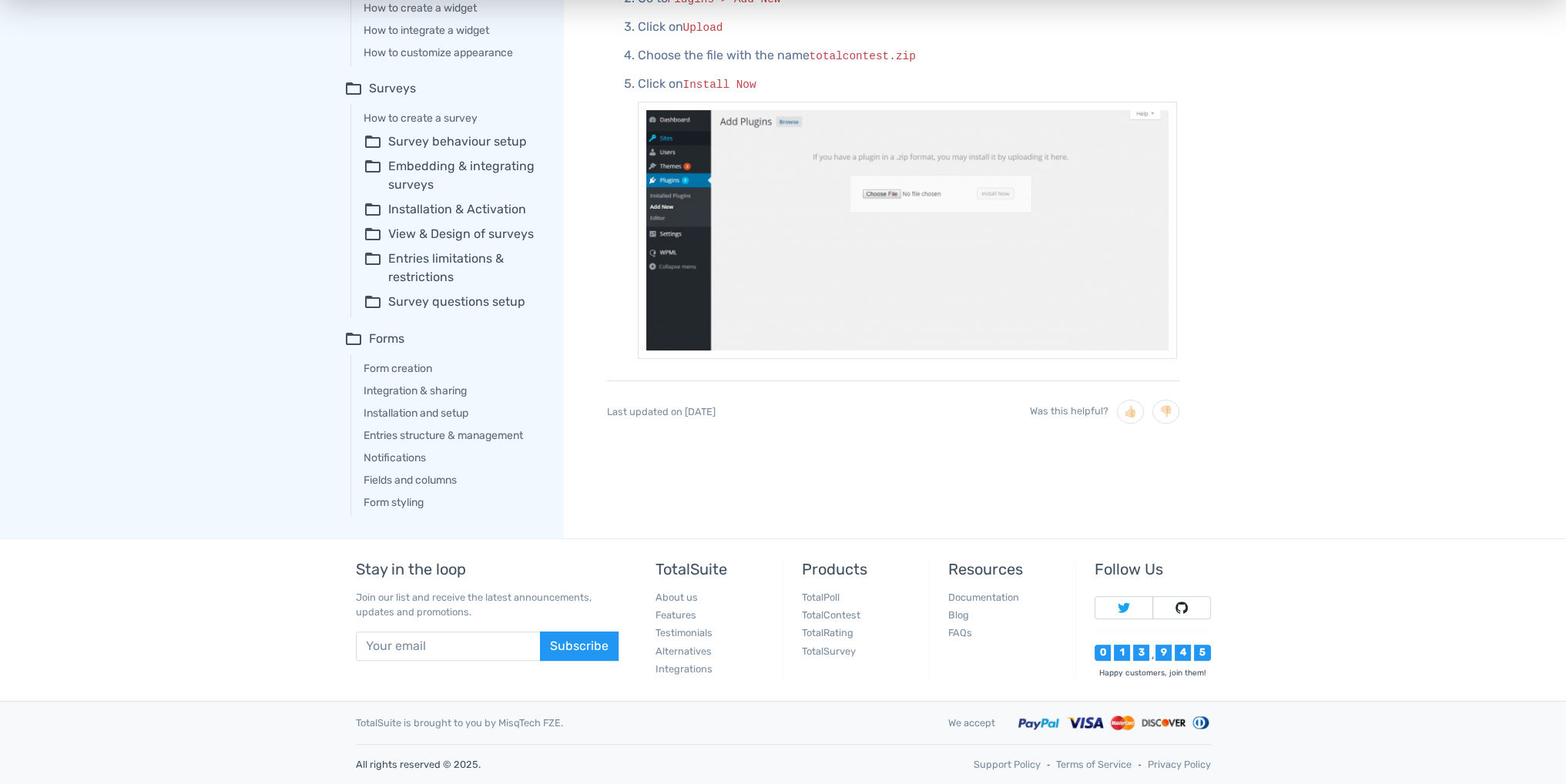
click at [424, 138] on summary "folder_open Survey behaviour setup" at bounding box center [452, 142] width 178 height 19
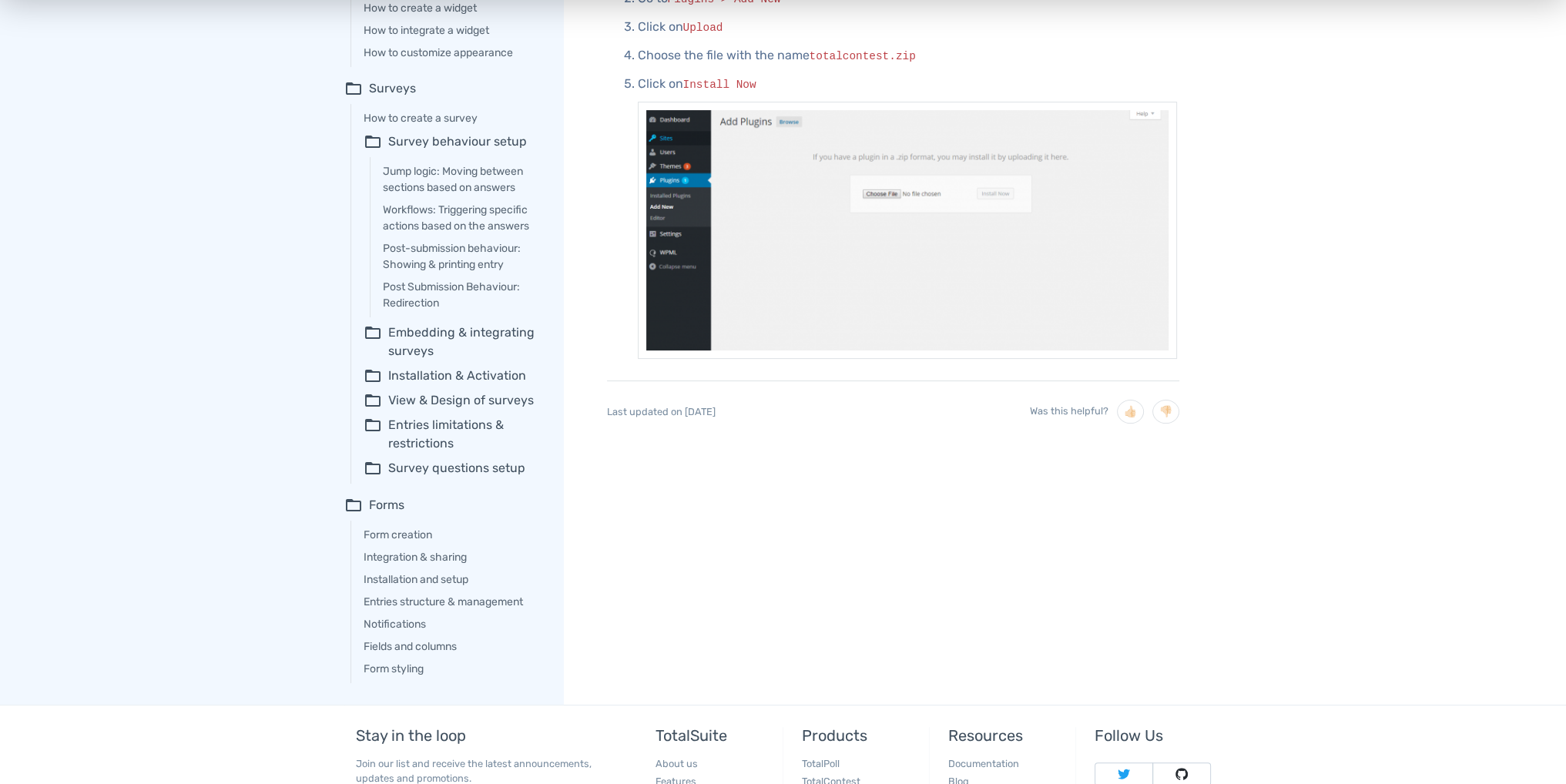
click at [391, 329] on summary "folder_open Embedding & integrating surveys" at bounding box center [452, 341] width 178 height 37
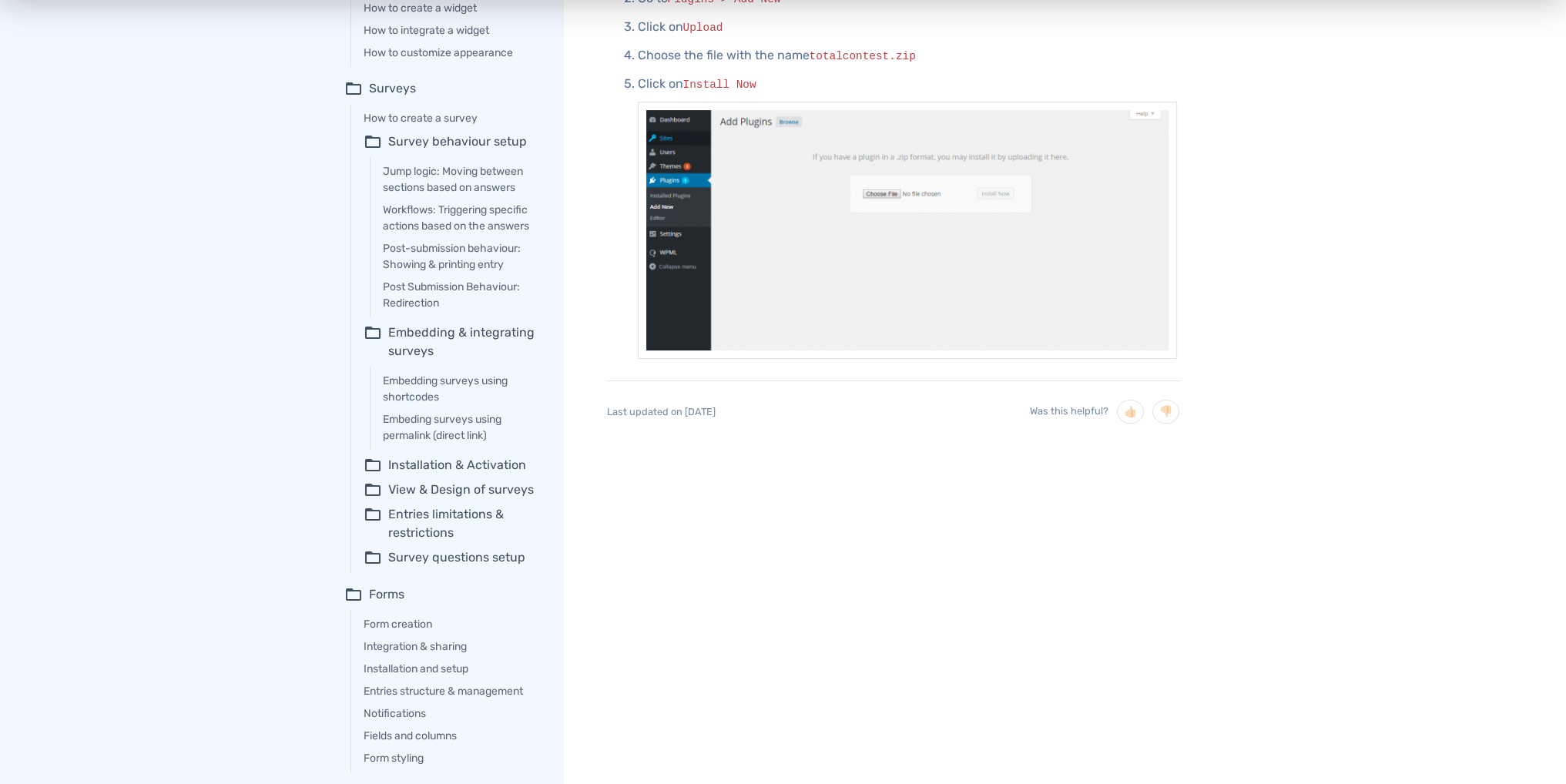
click at [486, 464] on summary "folder_open Installation & Activation" at bounding box center [452, 465] width 178 height 19
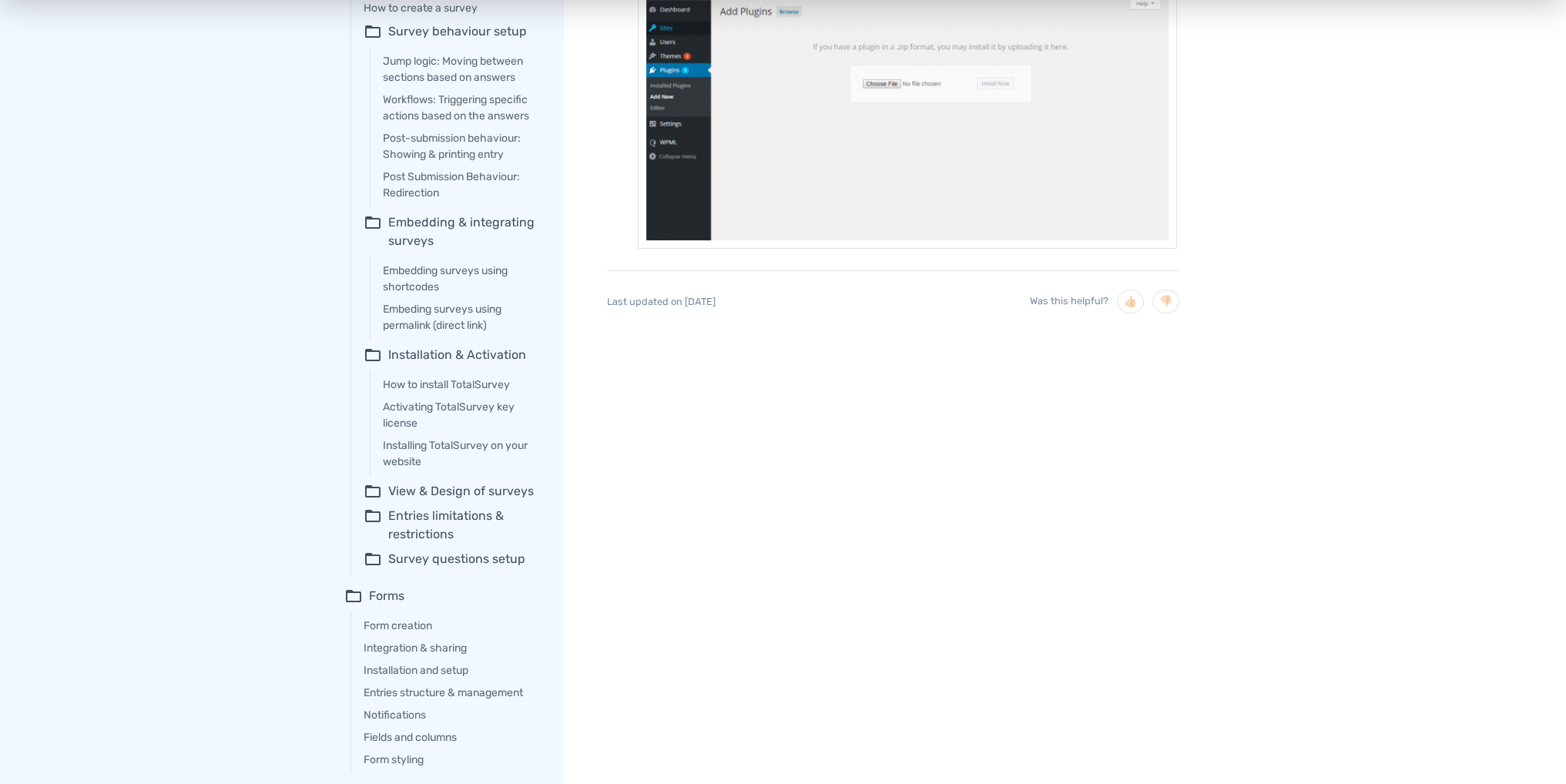
scroll to position [775, 0]
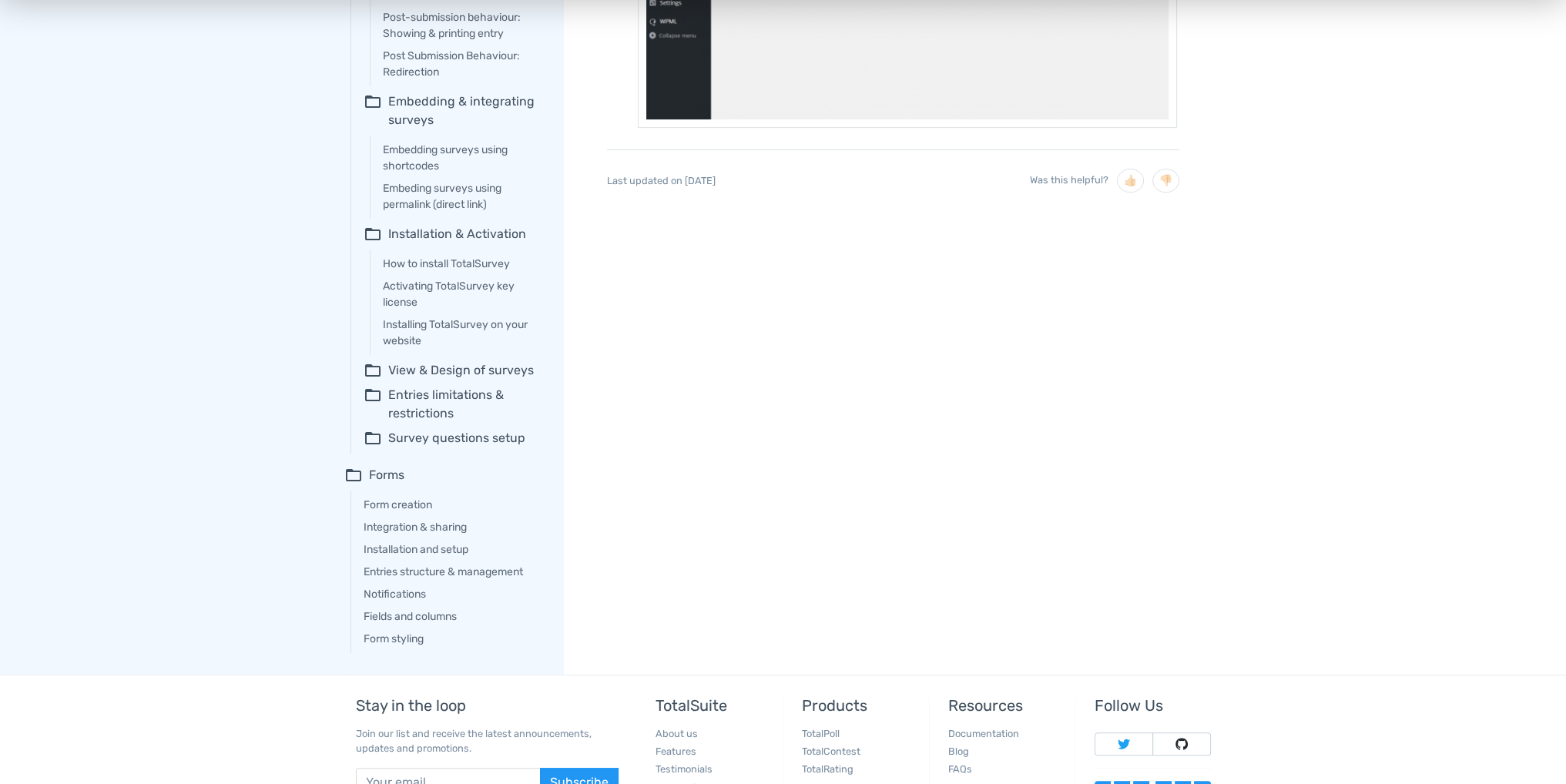
click at [425, 368] on summary "folder_open View & Design of surveys" at bounding box center [452, 370] width 178 height 19
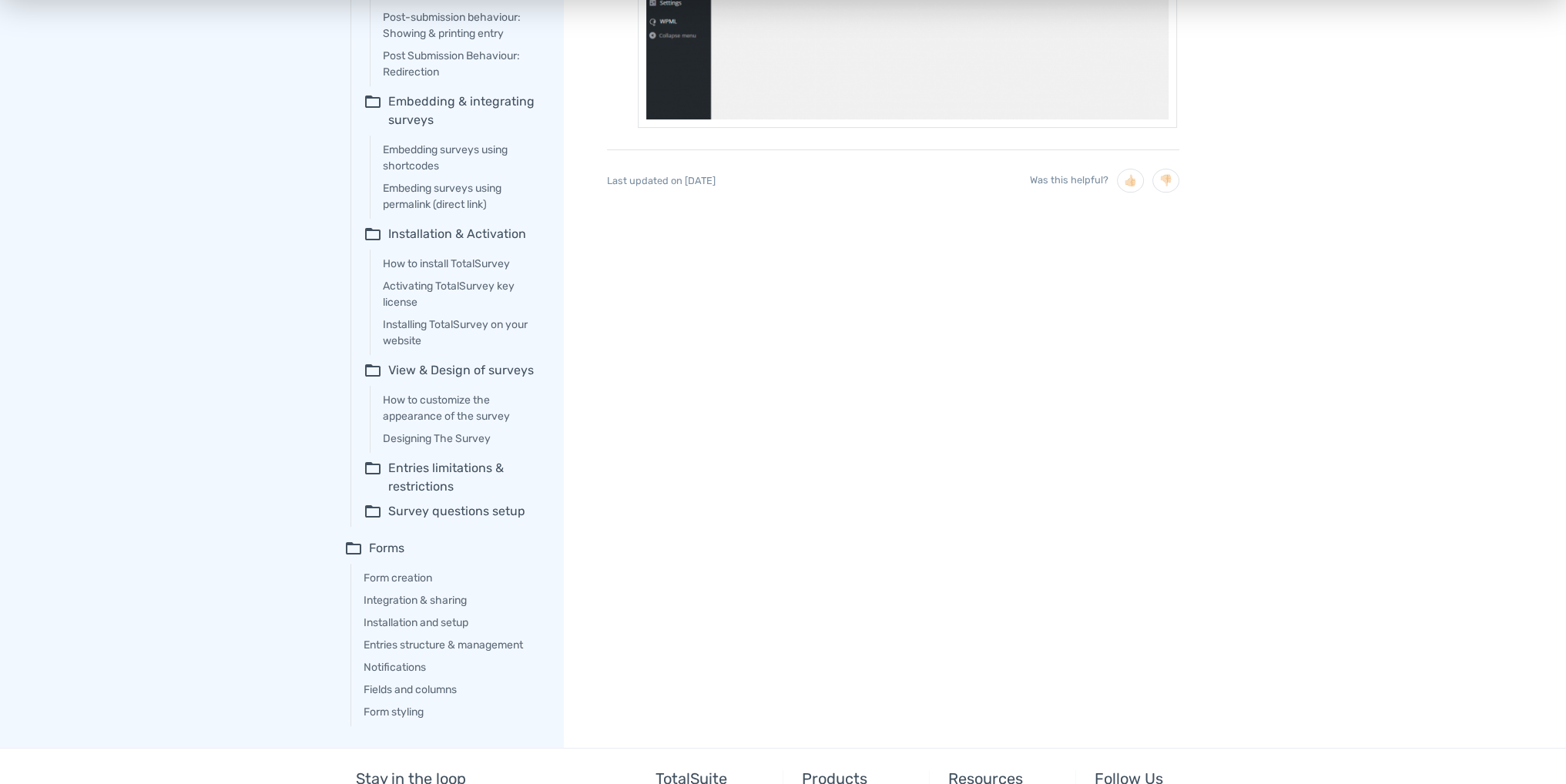
drag, startPoint x: 415, startPoint y: 452, endPoint x: 412, endPoint y: 466, distance: 14.3
click at [413, 458] on div "How to create a survey folder_open Survey behaviour setup Jump logic: Moving be…" at bounding box center [446, 200] width 192 height 653
click at [412, 466] on summary "folder_open Entries limitations & restrictions" at bounding box center [452, 477] width 178 height 37
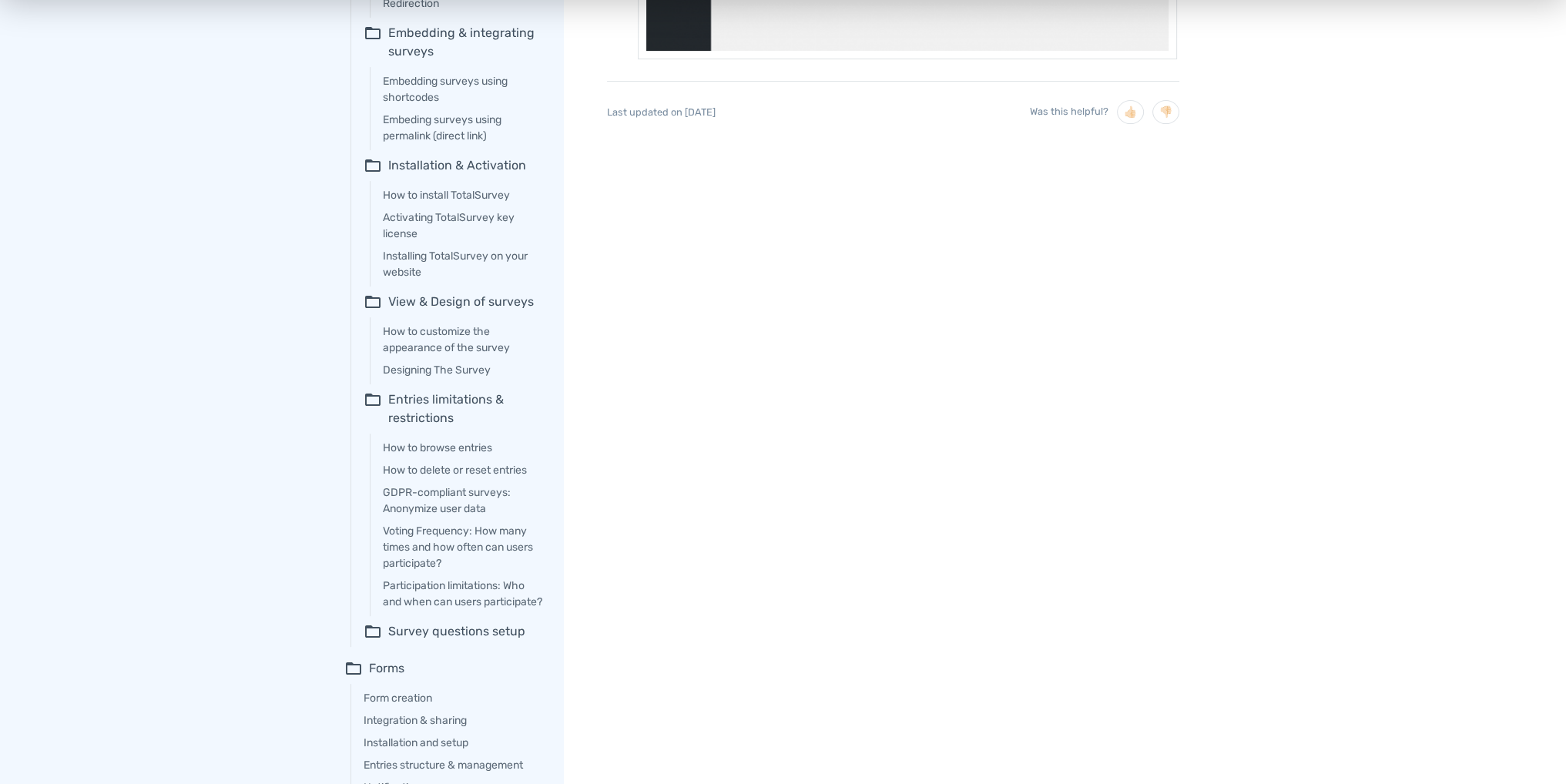
scroll to position [929, 0]
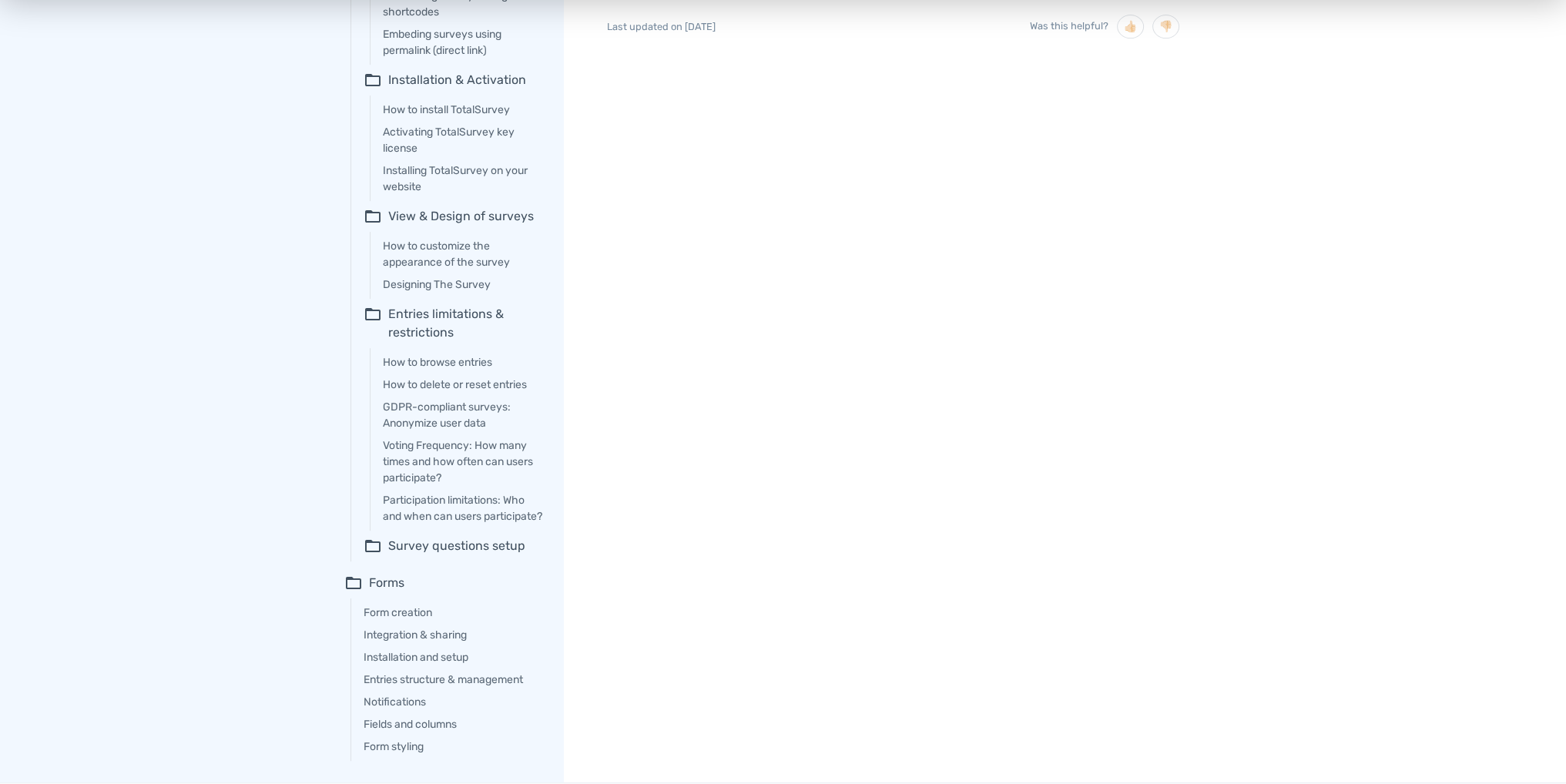
click at [422, 554] on summary "folder_open Survey questions setup" at bounding box center [452, 546] width 178 height 19
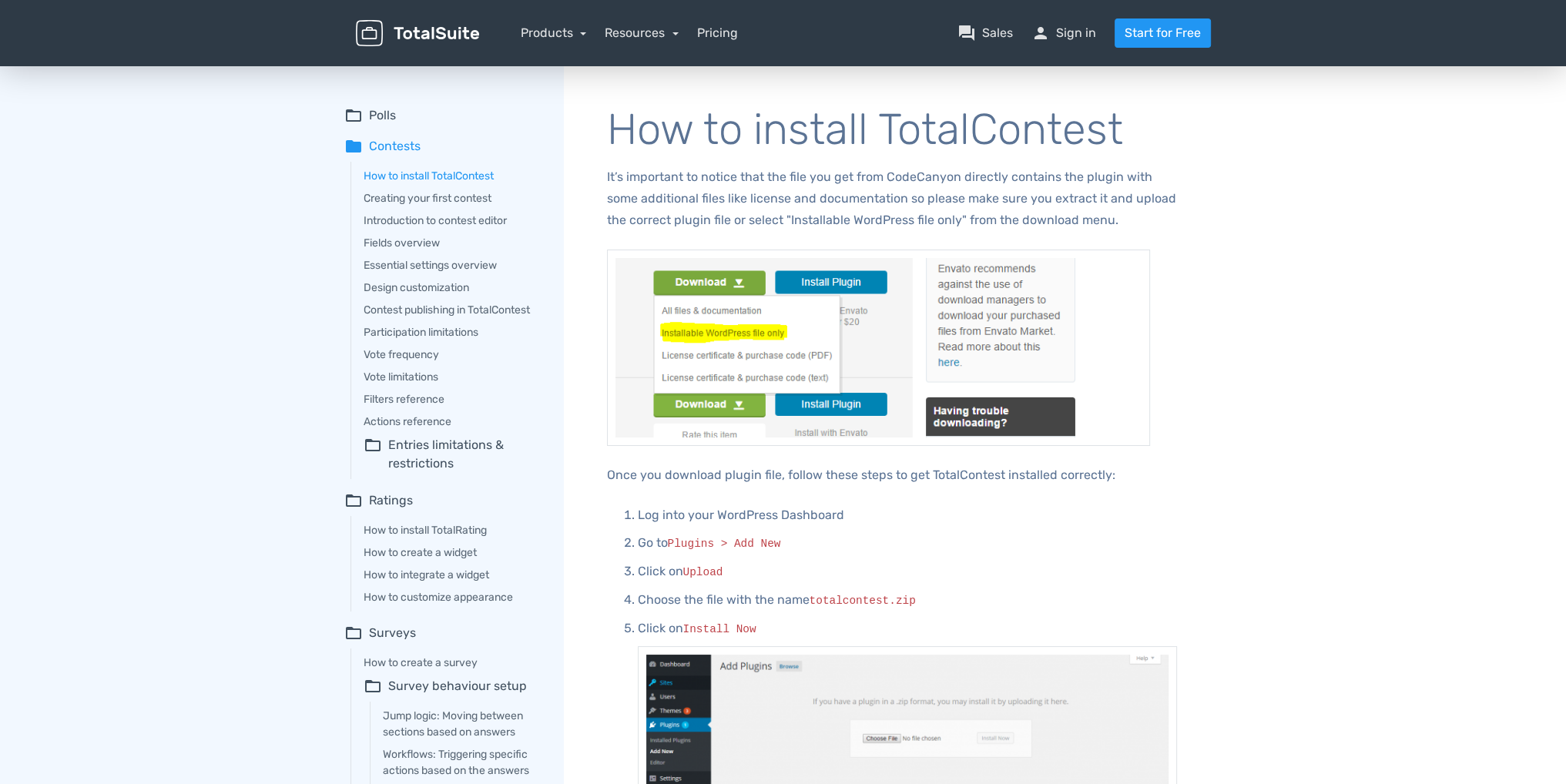
scroll to position [0, 0]
click at [373, 117] on summary "folder_open Polls" at bounding box center [443, 116] width 198 height 19
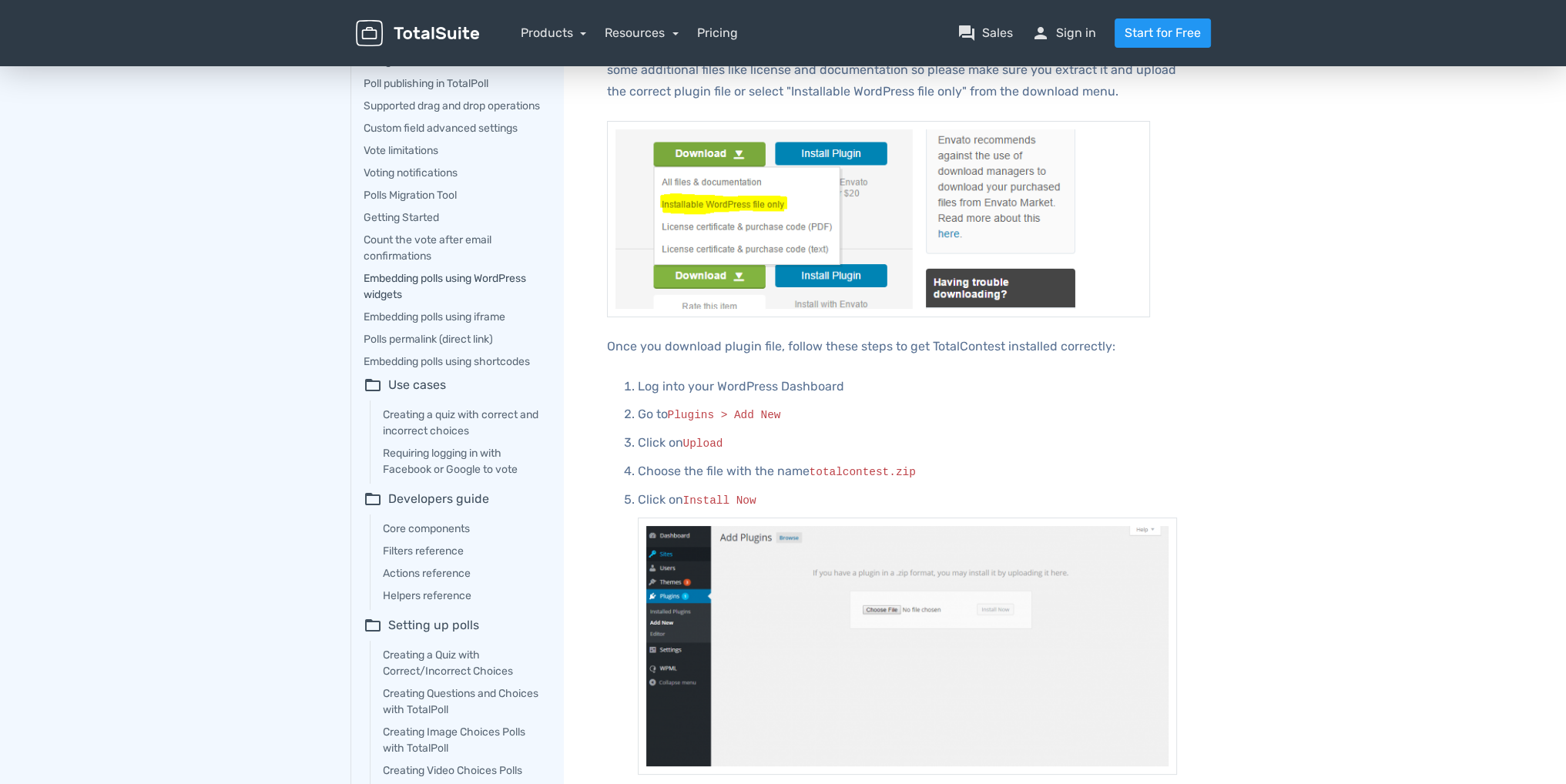
scroll to position [77, 0]
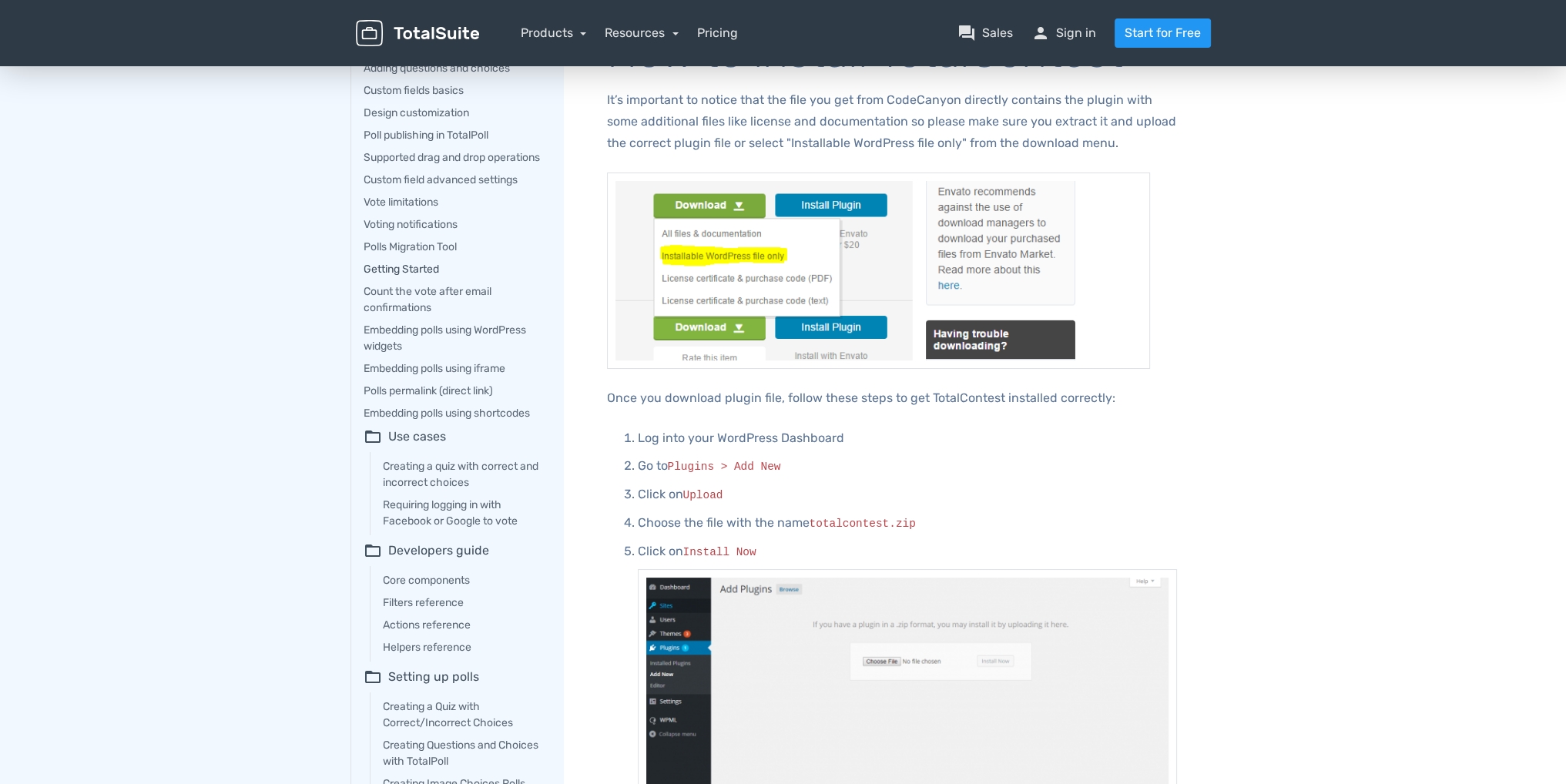
click at [432, 277] on link "Getting Started" at bounding box center [452, 269] width 178 height 16
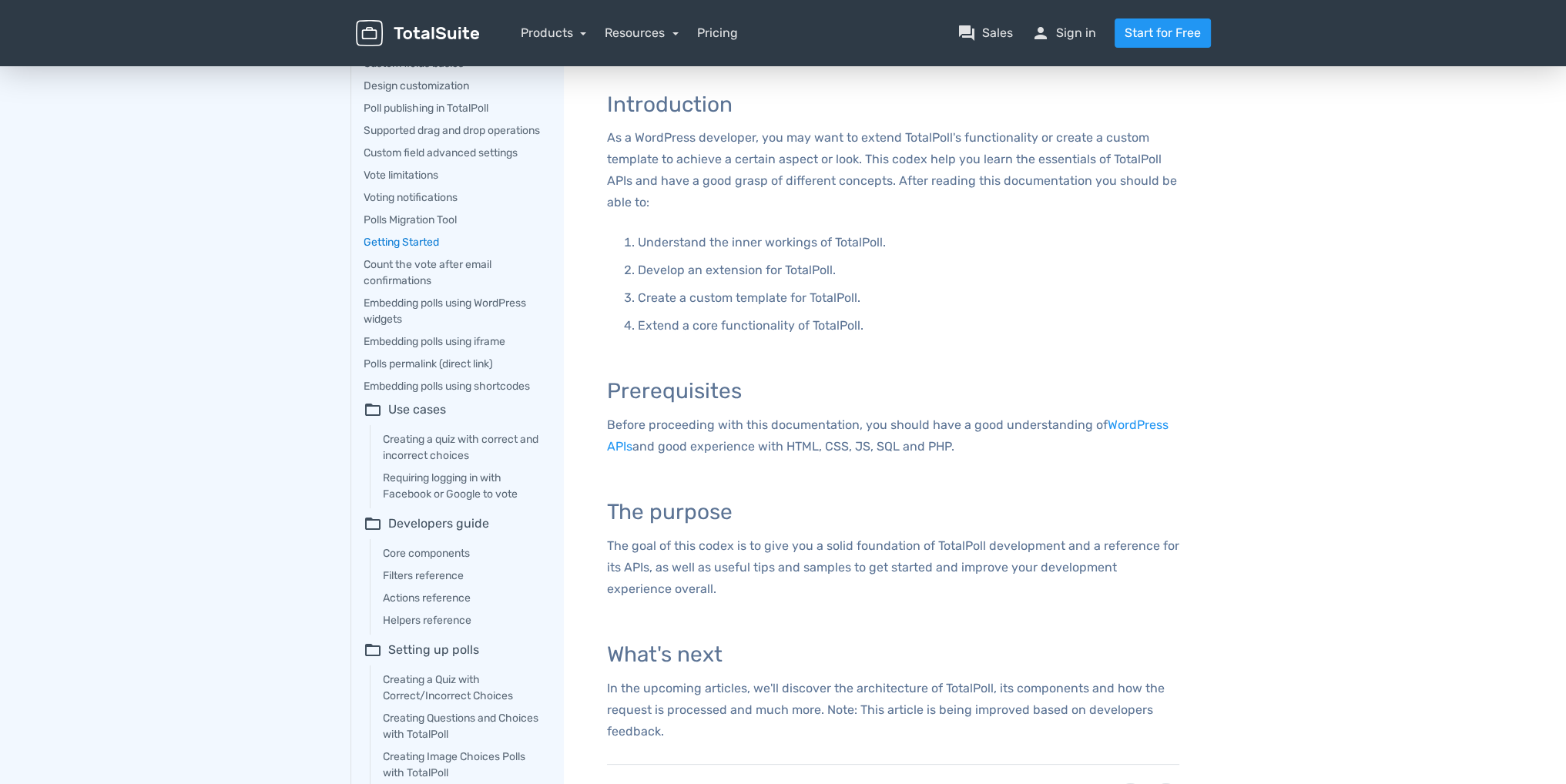
scroll to position [77, 0]
